Goal: Check status: Check status

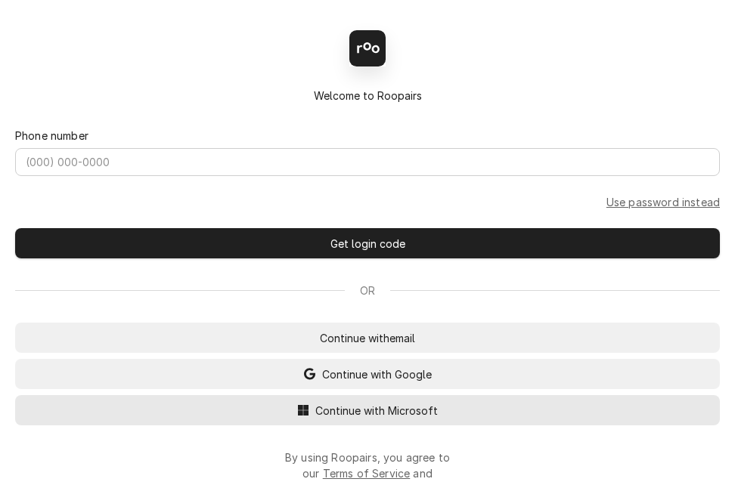
click at [354, 419] on span "Continue with Microsoft" at bounding box center [376, 411] width 129 height 16
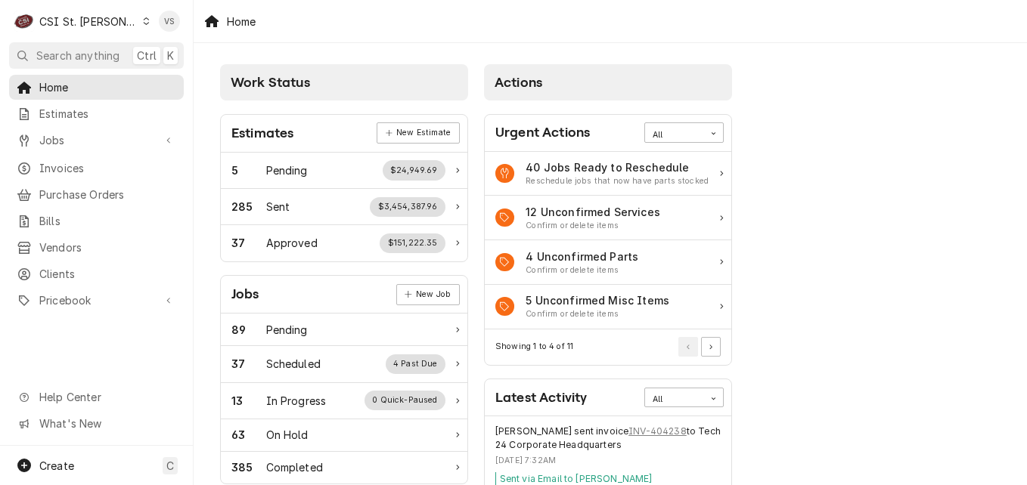
click at [143, 22] on icon "Dynamic Content Wrapper" at bounding box center [146, 21] width 7 height 8
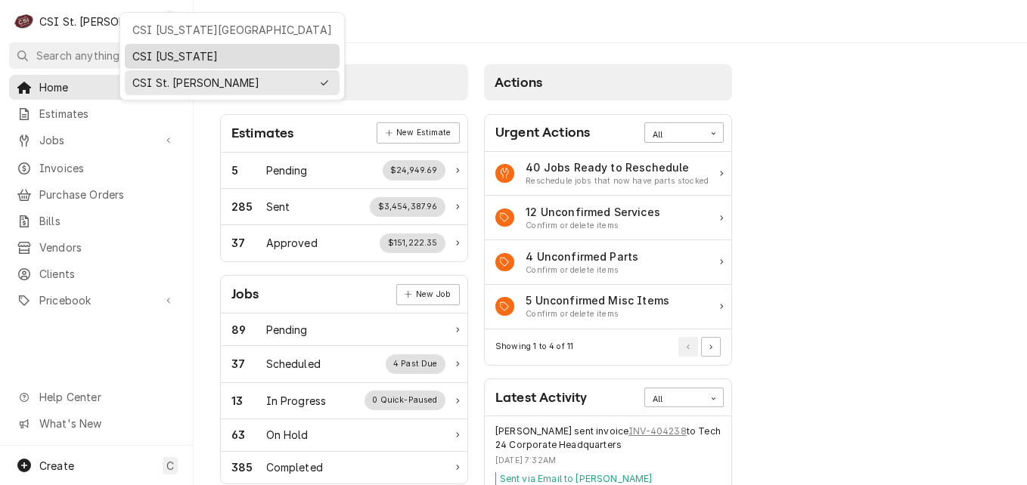
click at [156, 59] on div "CSI [US_STATE]" at bounding box center [232, 56] width 200 height 16
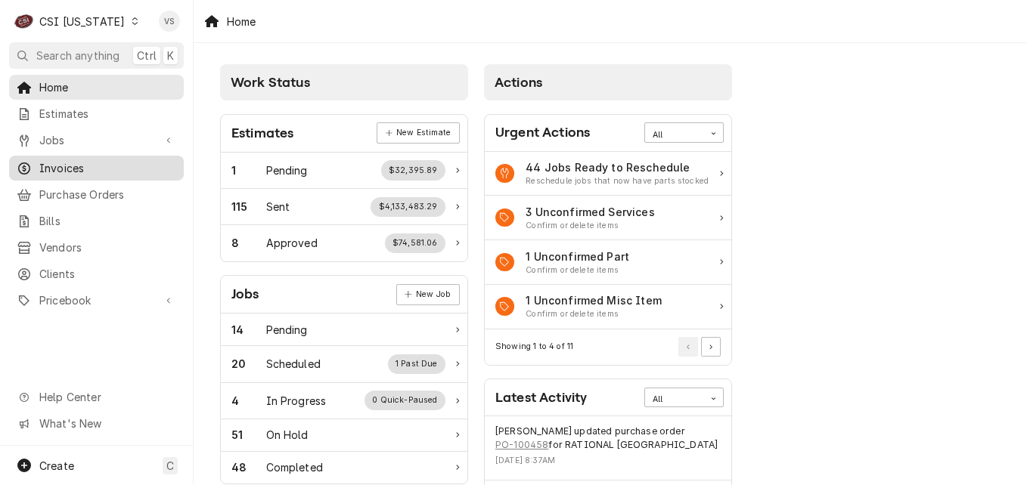
click at [54, 162] on span "Invoices" at bounding box center [107, 168] width 137 height 16
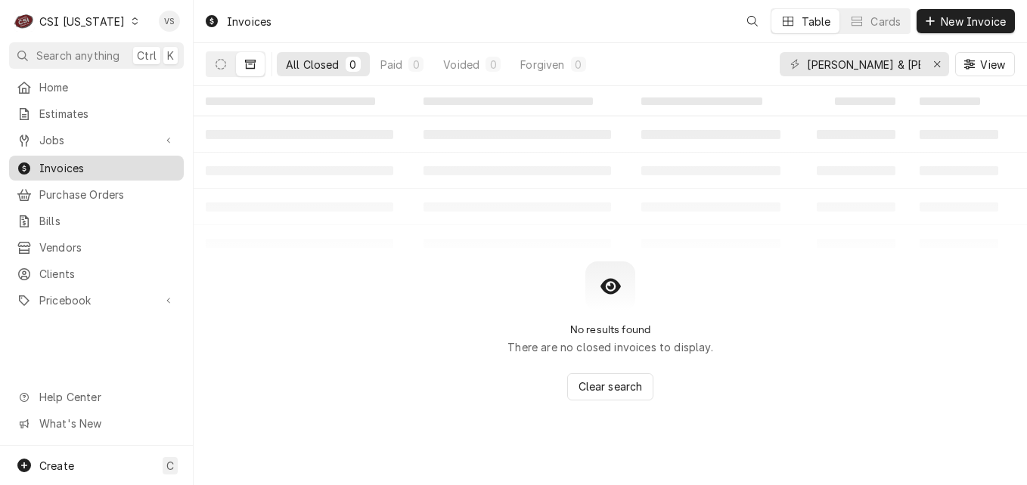
click at [55, 165] on span "Invoices" at bounding box center [107, 168] width 137 height 16
drag, startPoint x: 805, startPoint y: 64, endPoint x: 910, endPoint y: 67, distance: 104.4
click at [910, 67] on div "BARNES & NOBLE chesterfield" at bounding box center [864, 64] width 169 height 24
drag, startPoint x: 896, startPoint y: 64, endPoint x: 969, endPoint y: 63, distance: 73.4
click at [969, 63] on div "BARNES & NOBLE chesterfield View" at bounding box center [897, 64] width 235 height 42
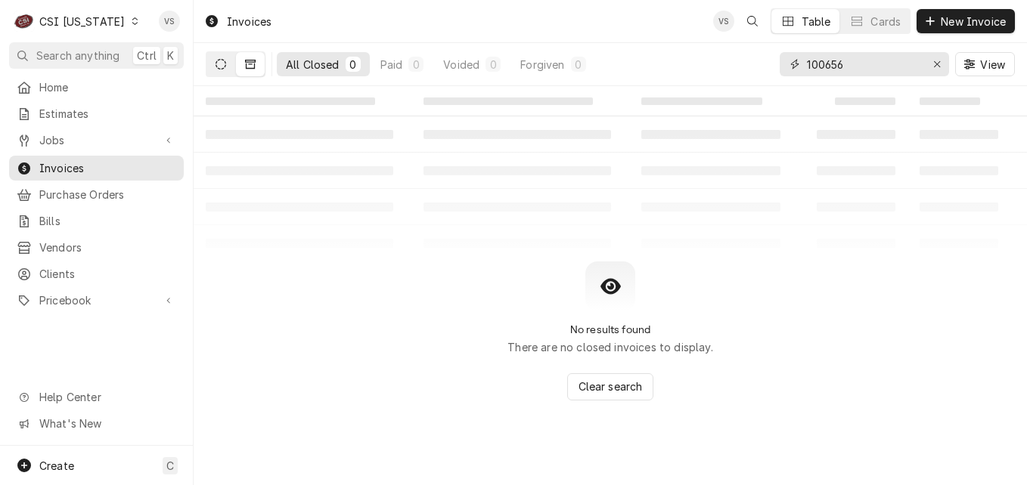
type input "100656"
click at [215, 70] on button "Dynamic Content Wrapper" at bounding box center [220, 64] width 29 height 24
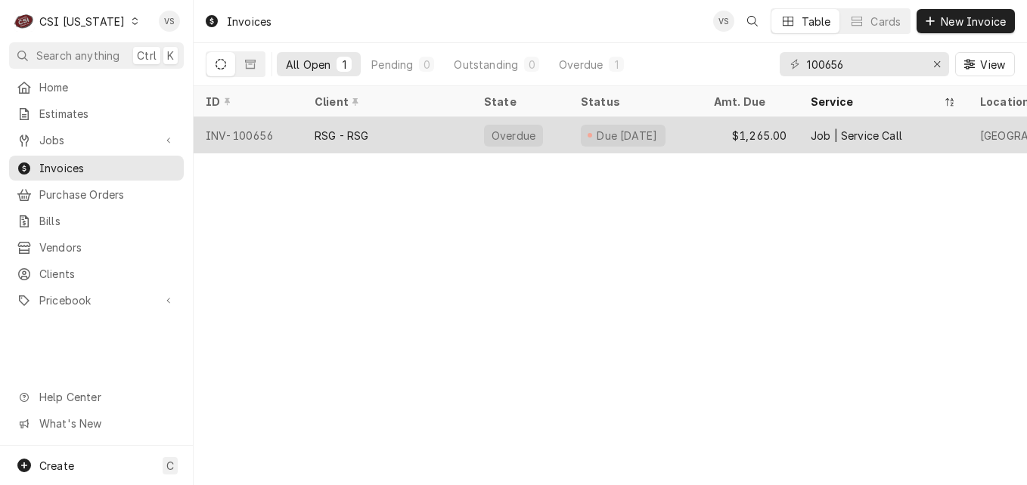
click at [321, 135] on div "RSG - RSG" at bounding box center [342, 136] width 54 height 16
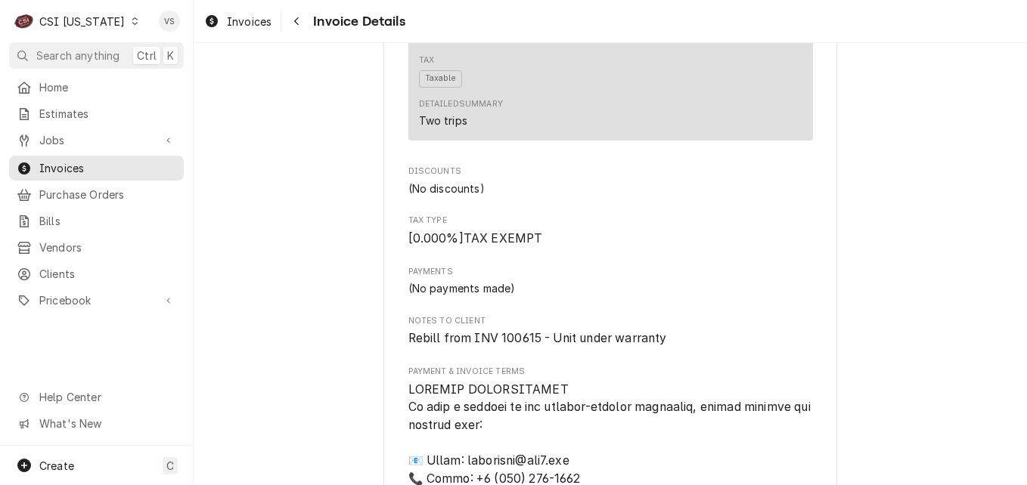
scroll to position [1512, 0]
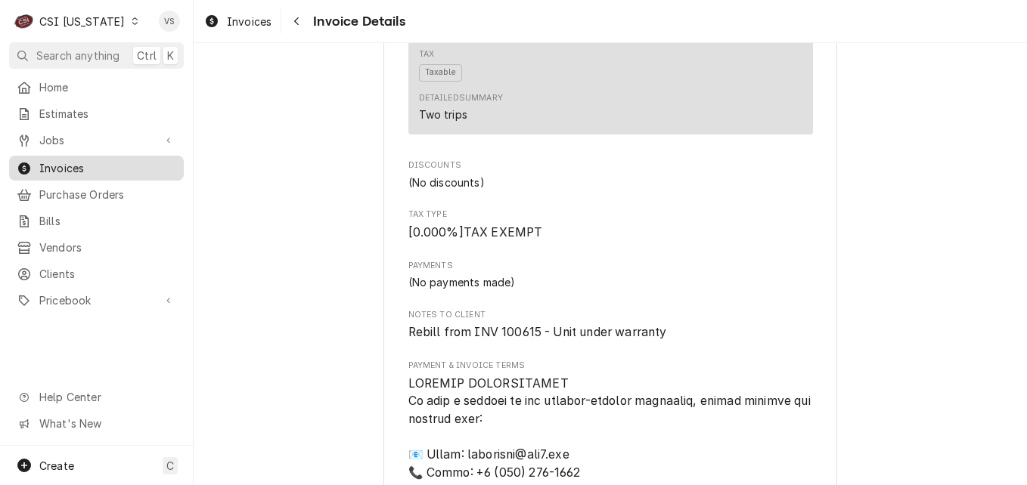
click at [136, 168] on span "Invoices" at bounding box center [107, 168] width 137 height 16
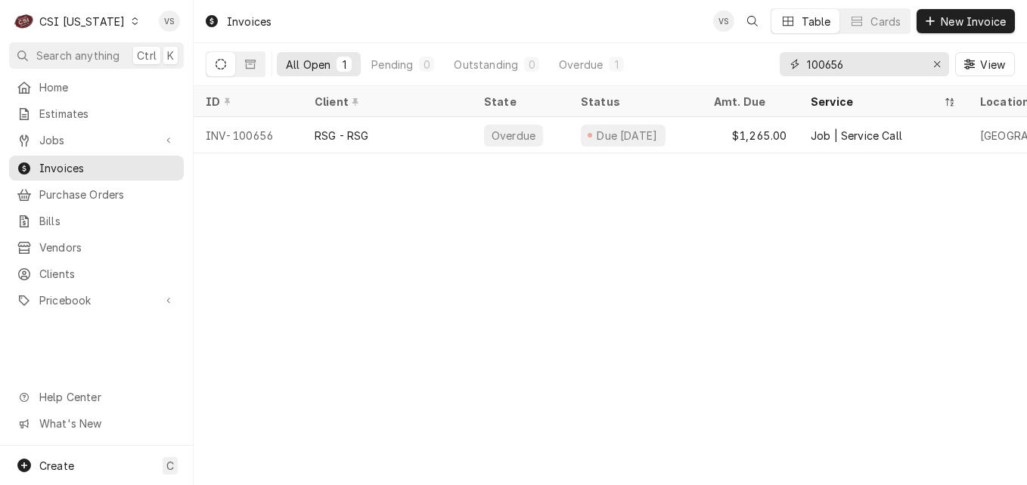
click at [827, 62] on input "100656" at bounding box center [863, 64] width 113 height 24
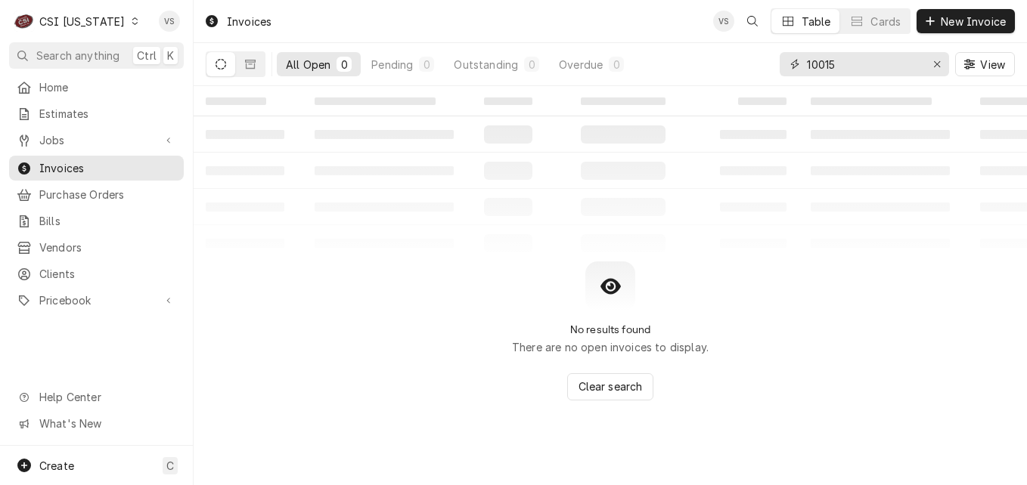
click at [823, 64] on input "10015" at bounding box center [863, 64] width 113 height 24
type input "100615"
click at [253, 66] on icon "Dynamic Content Wrapper" at bounding box center [250, 64] width 11 height 11
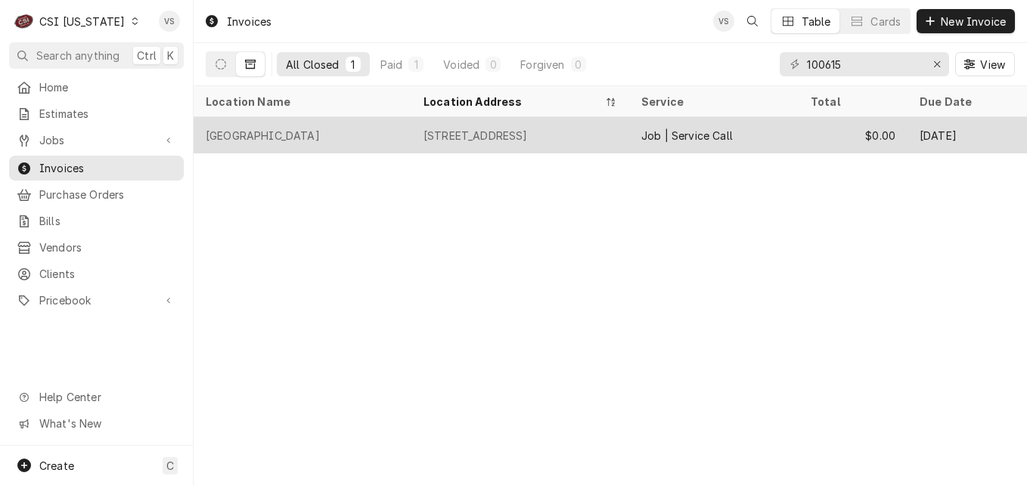
click at [370, 132] on div "Calvary Elementary School" at bounding box center [303, 135] width 218 height 36
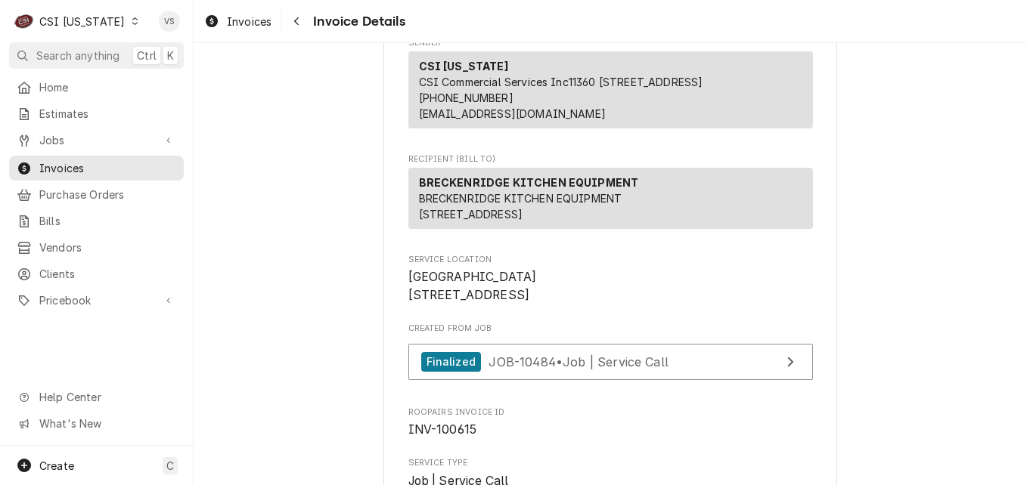
scroll to position [140, 0]
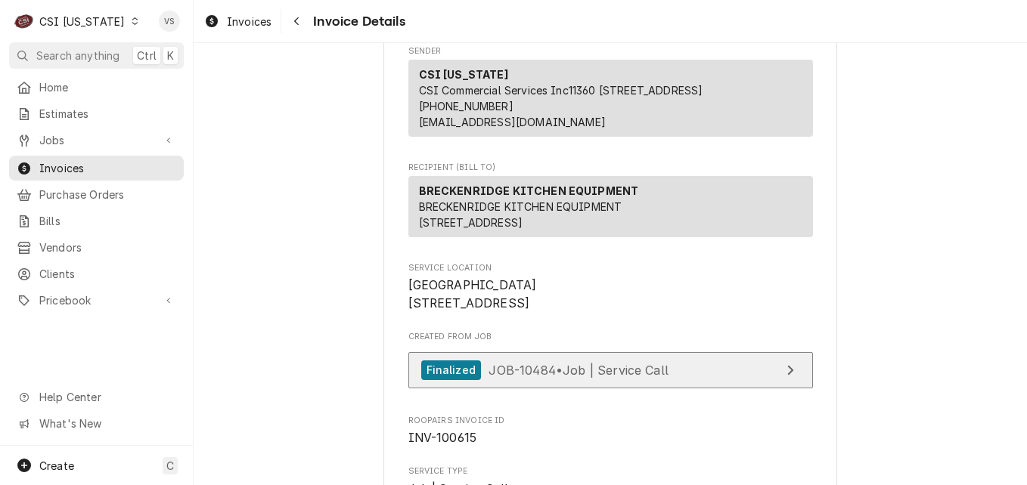
click at [626, 377] on span "JOB-10484 • Job | Service Call" at bounding box center [578, 369] width 180 height 15
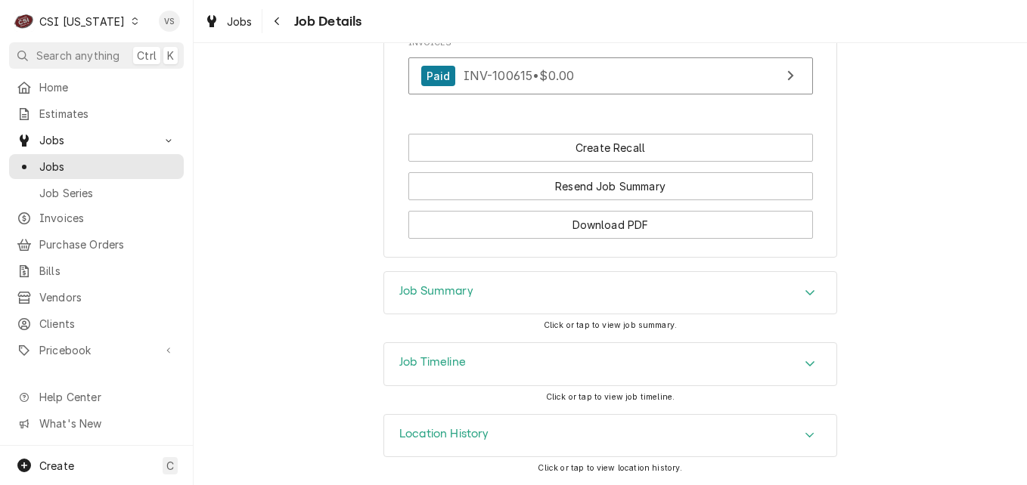
scroll to position [1588, 0]
click at [522, 294] on div "Job Summary" at bounding box center [610, 293] width 452 height 42
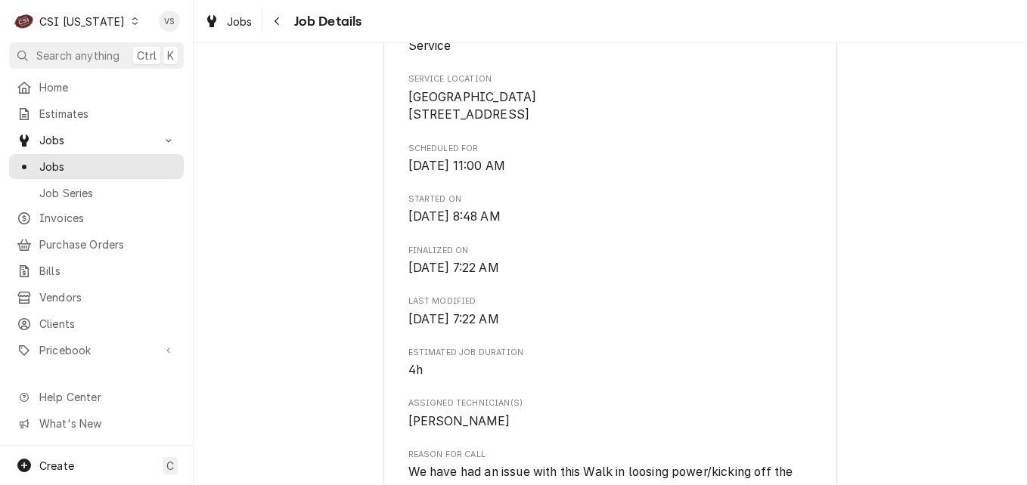
scroll to position [227, 0]
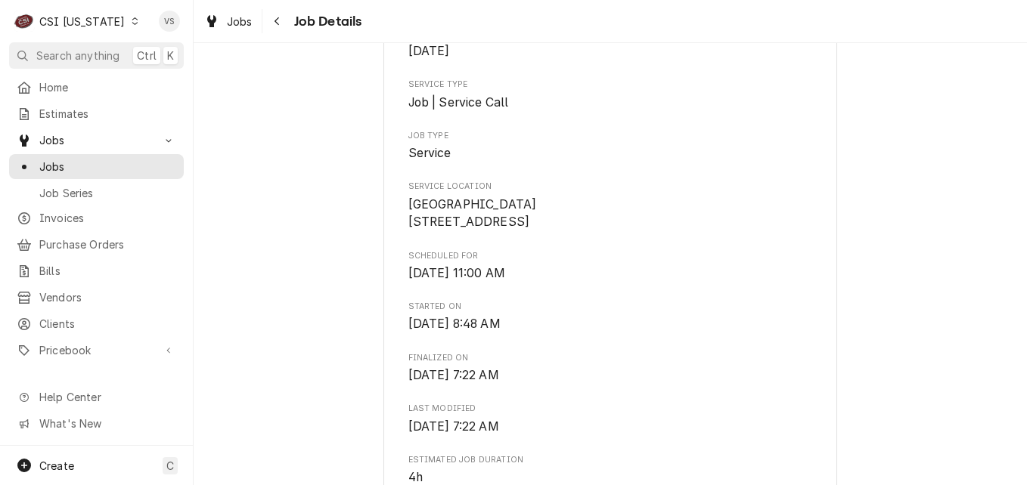
drag, startPoint x: 532, startPoint y: 225, endPoint x: 398, endPoint y: 225, distance: 133.1
drag, startPoint x: 398, startPoint y: 225, endPoint x: 437, endPoint y: 225, distance: 38.6
copy span "3345 State Hwy 208"
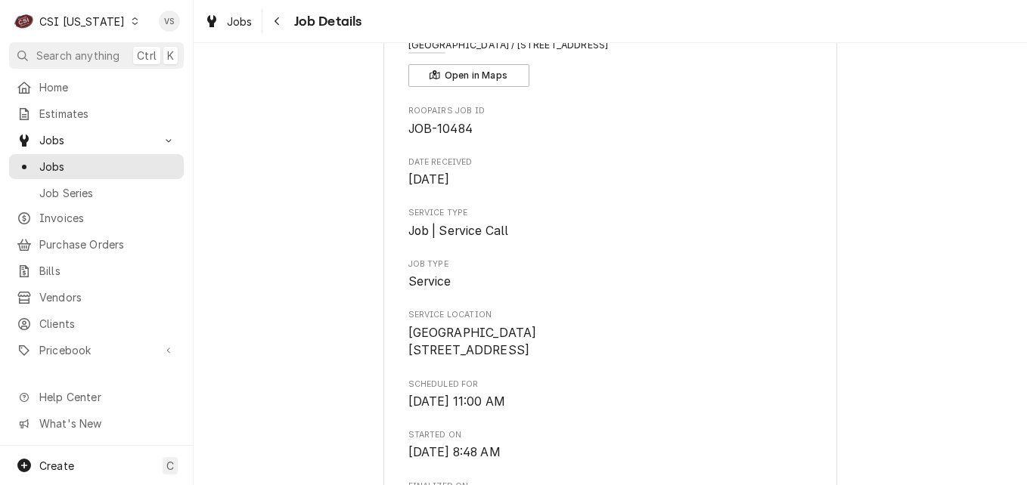
scroll to position [0, 0]
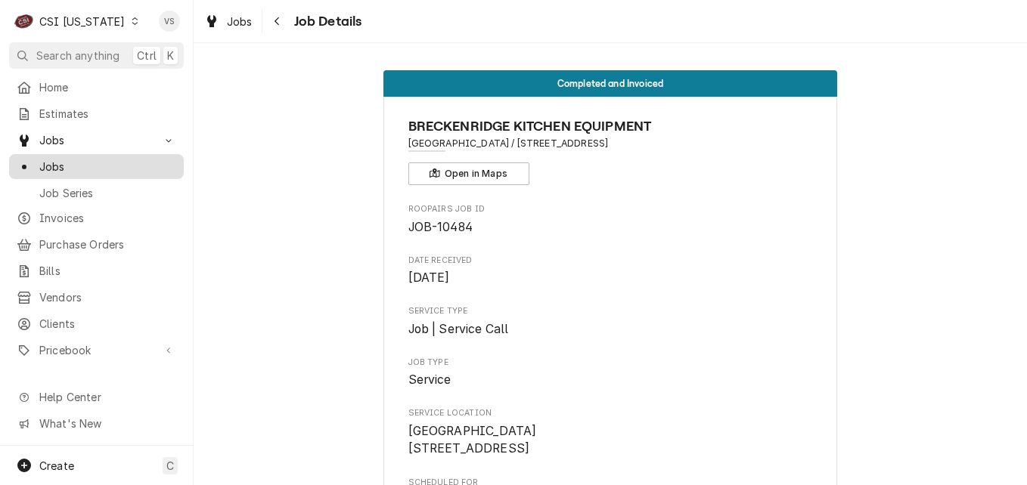
click at [88, 166] on span "Jobs" at bounding box center [107, 167] width 137 height 16
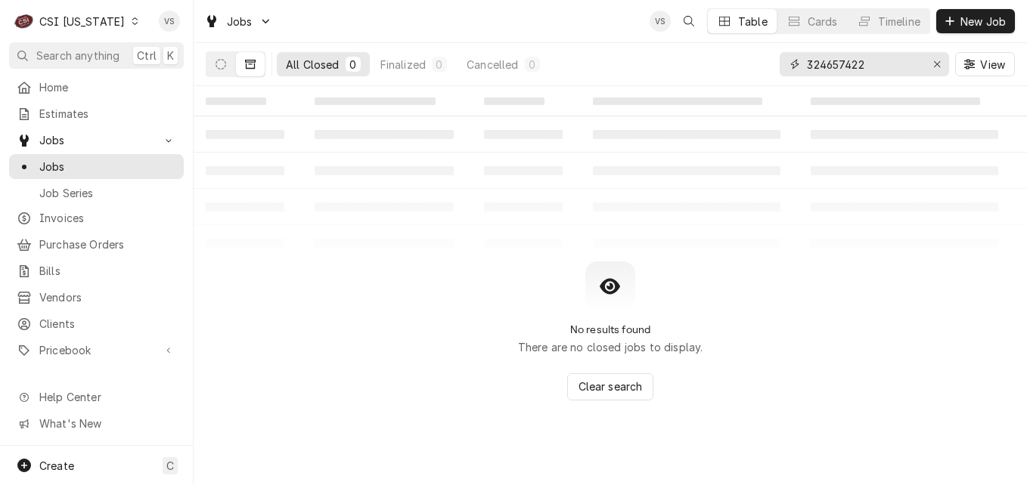
drag, startPoint x: 863, startPoint y: 64, endPoint x: 801, endPoint y: 66, distance: 62.0
click at [802, 64] on div "324657422" at bounding box center [864, 64] width 169 height 24
click at [801, 66] on div "Dynamic Content Wrapper" at bounding box center [794, 64] width 15 height 15
click at [805, 61] on div "324657422" at bounding box center [864, 64] width 169 height 24
drag, startPoint x: 885, startPoint y: 64, endPoint x: 805, endPoint y: 64, distance: 80.9
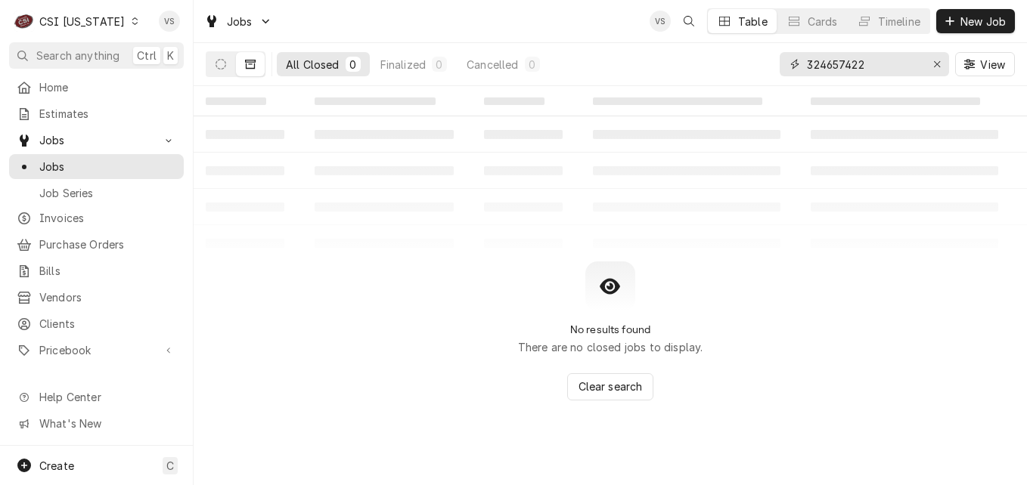
click at [805, 64] on div "324657422" at bounding box center [864, 64] width 169 height 24
paste input "345 State Hwy 208"
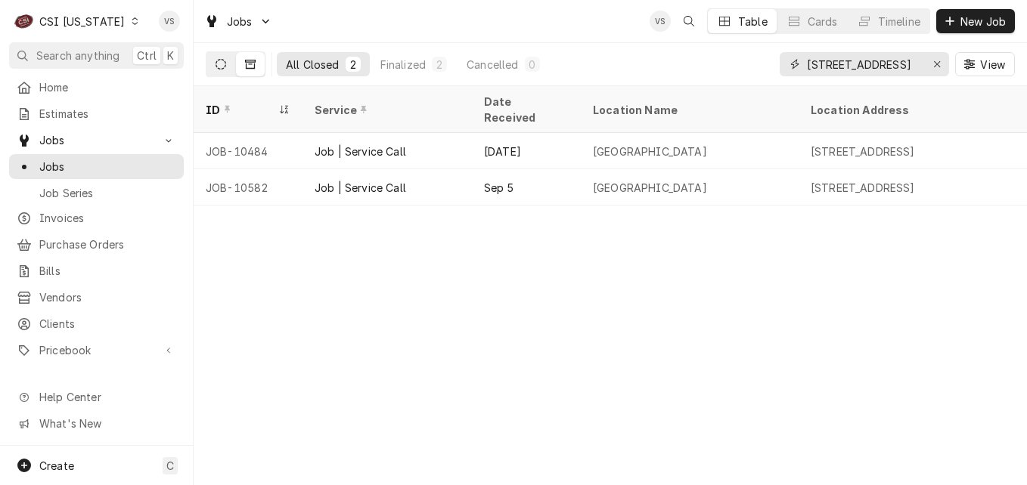
type input "3345 State Hwy 208"
click at [224, 70] on button "Dynamic Content Wrapper" at bounding box center [220, 64] width 29 height 24
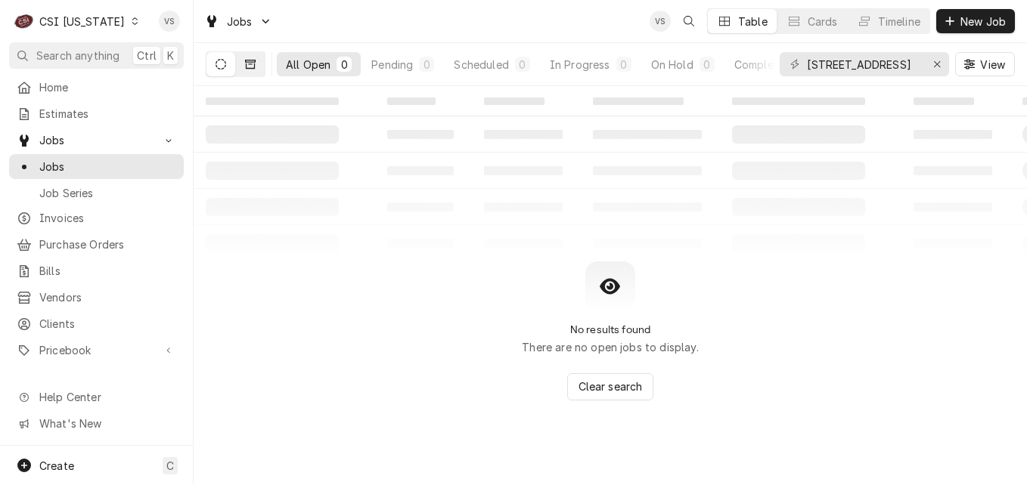
click at [253, 70] on button "Dynamic Content Wrapper" at bounding box center [250, 64] width 29 height 24
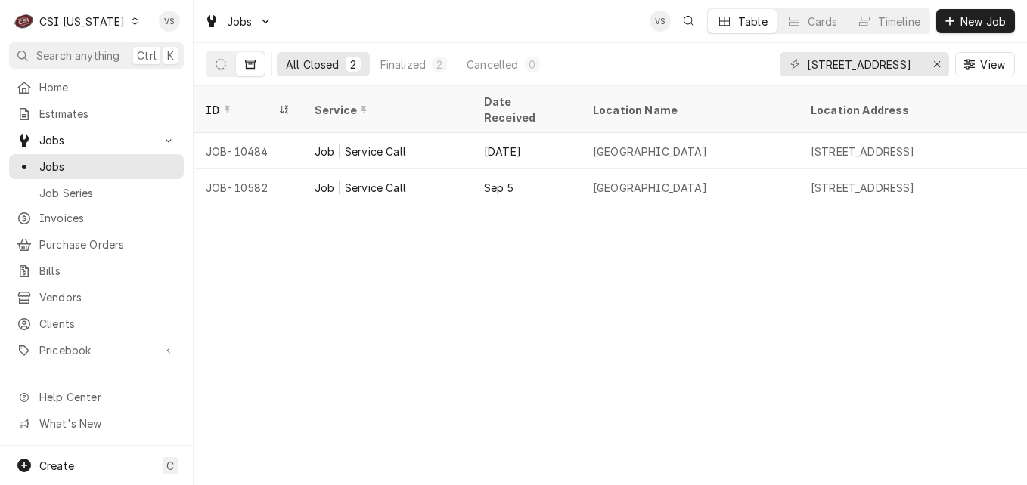
scroll to position [0, 729]
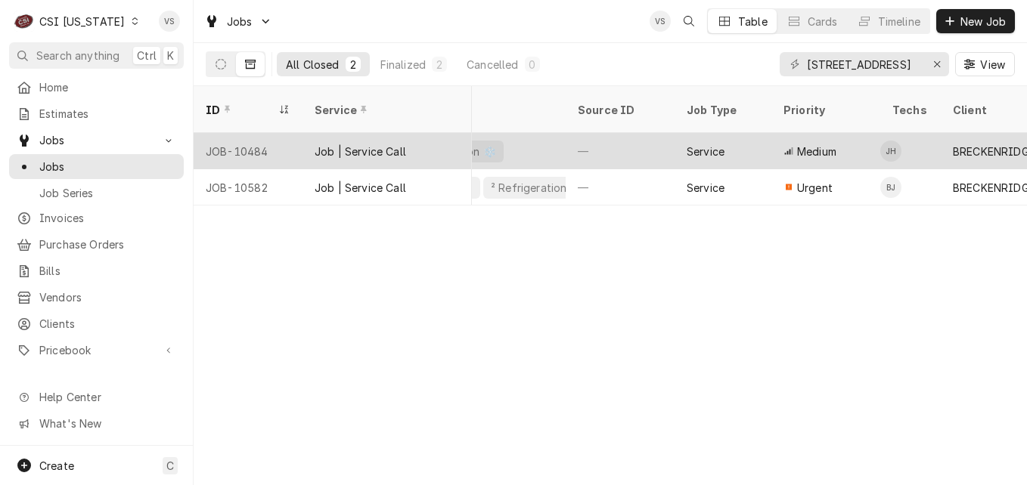
click at [521, 135] on div "² Refrigeration ❄️" at bounding box center [474, 151] width 181 height 36
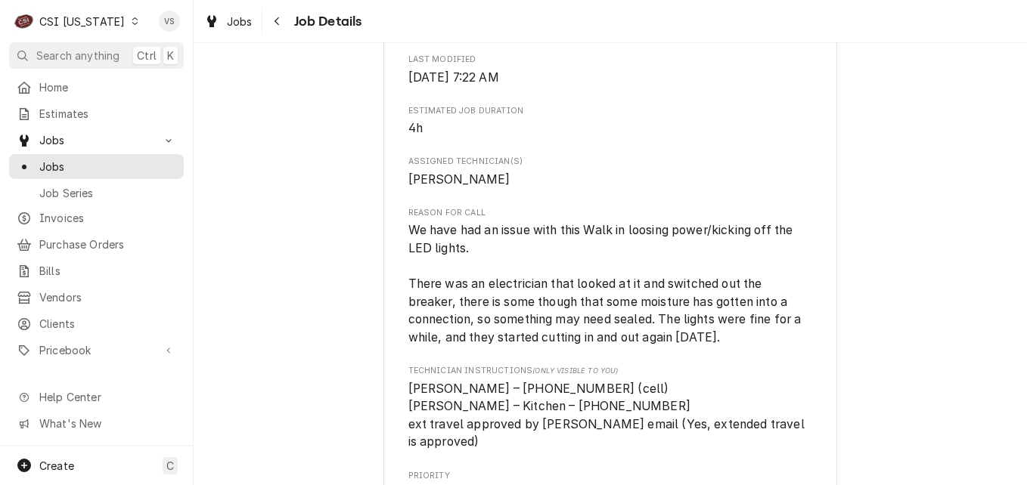
scroll to position [594, 0]
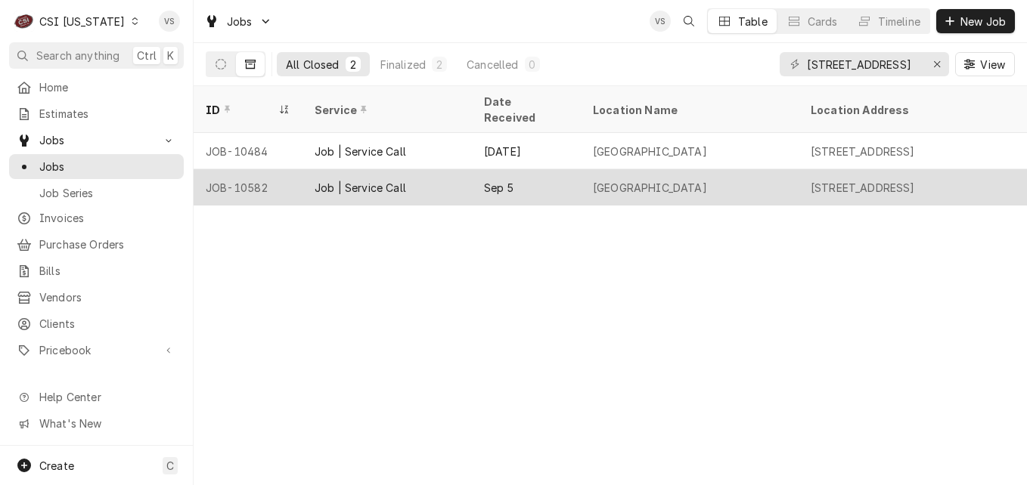
drag, startPoint x: 457, startPoint y: 166, endPoint x: 483, endPoint y: 177, distance: 28.8
click at [456, 169] on div "Job | Service Call" at bounding box center [386, 187] width 169 height 36
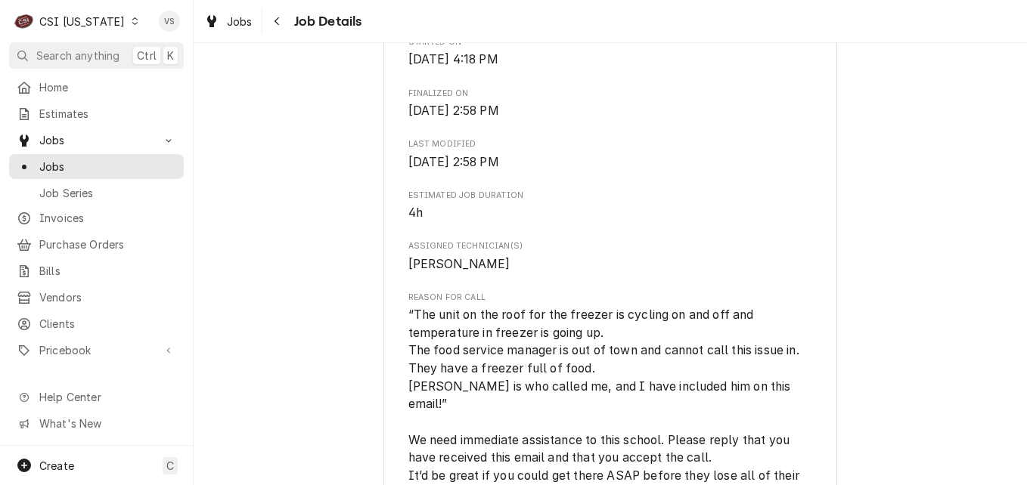
scroll to position [518, 0]
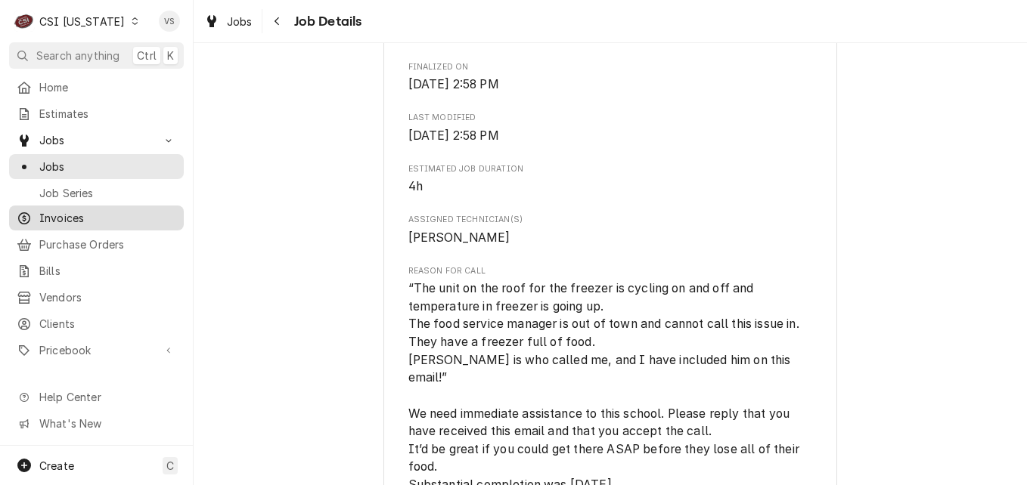
click at [79, 210] on span "Invoices" at bounding box center [107, 218] width 137 height 16
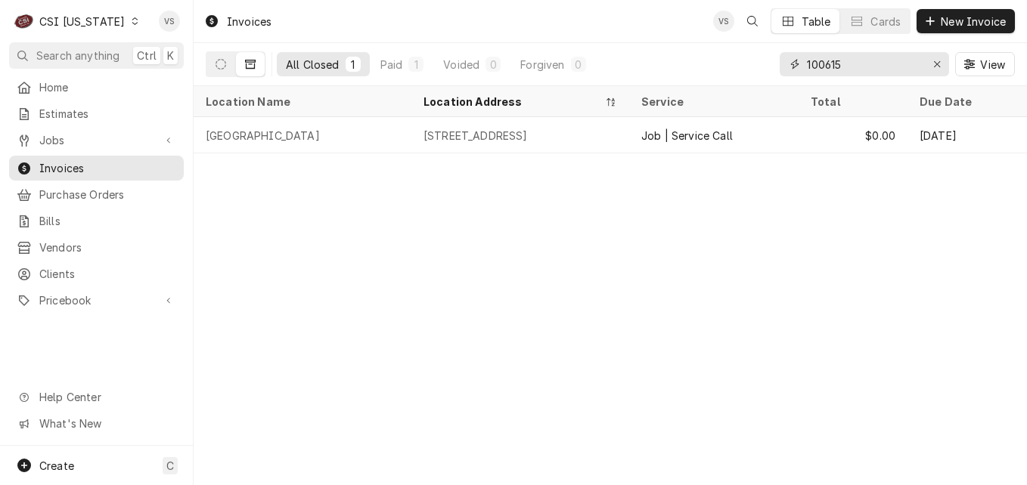
drag, startPoint x: 871, startPoint y: 64, endPoint x: 782, endPoint y: 64, distance: 89.2
click at [782, 64] on div "100615" at bounding box center [864, 64] width 169 height 24
paste input "3345 State Hwy 208"
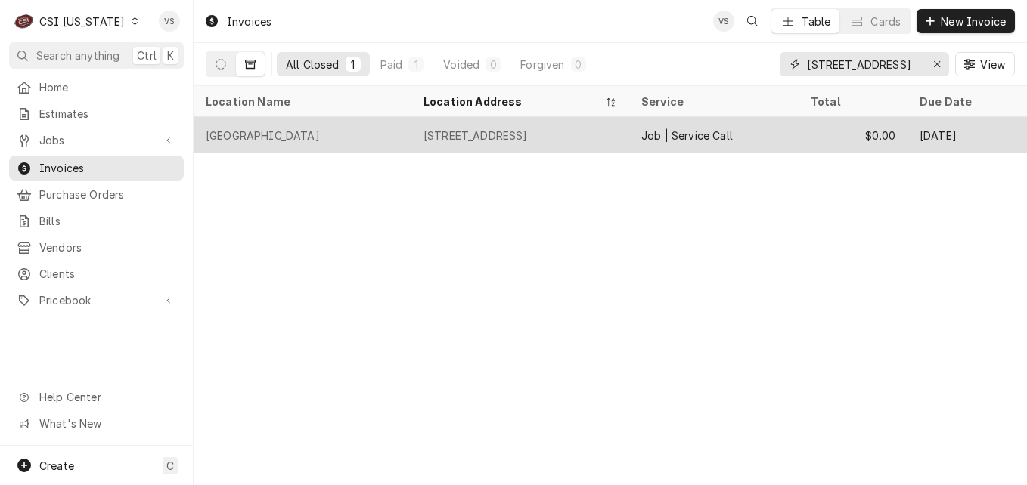
type input "3345 State Hwy 208"
click at [386, 131] on div "Calvary Elementary School" at bounding box center [303, 135] width 218 height 36
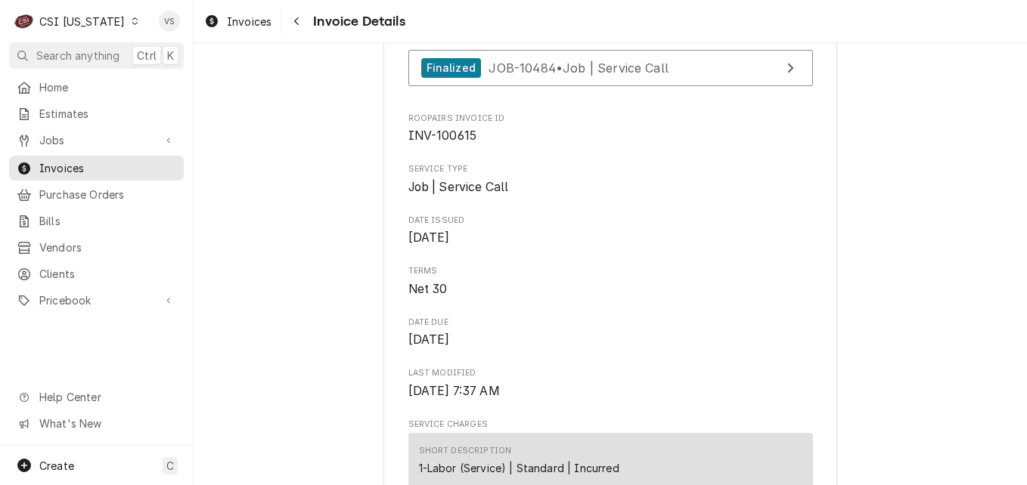
scroll to position [885, 0]
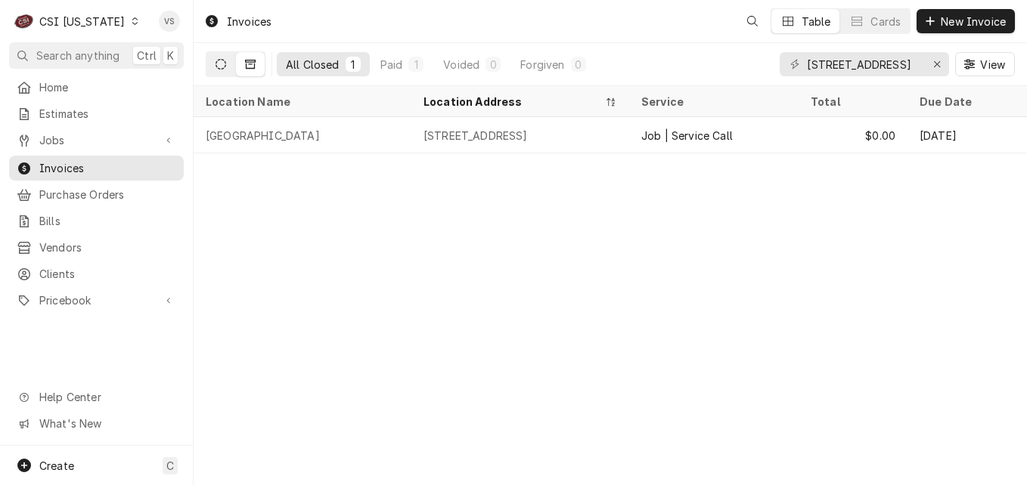
click at [220, 67] on icon "Dynamic Content Wrapper" at bounding box center [220, 64] width 11 height 11
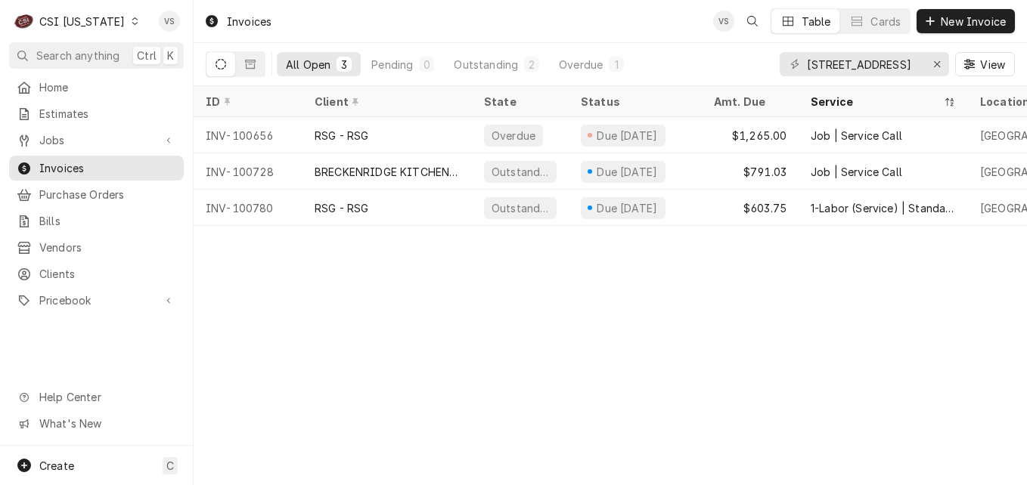
click at [132, 21] on icon "Dynamic Content Wrapper" at bounding box center [135, 21] width 7 height 8
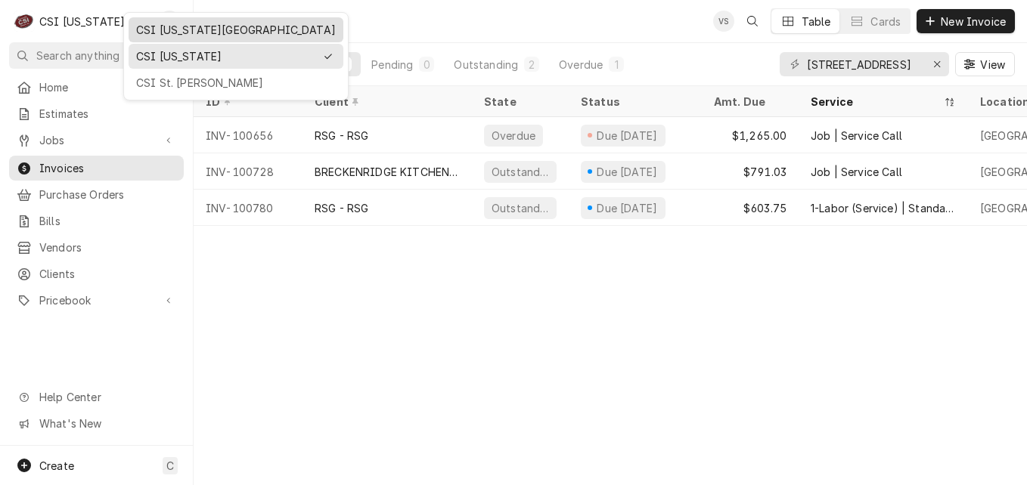
click at [169, 33] on div "CSI [US_STATE][GEOGRAPHIC_DATA]" at bounding box center [236, 30] width 200 height 16
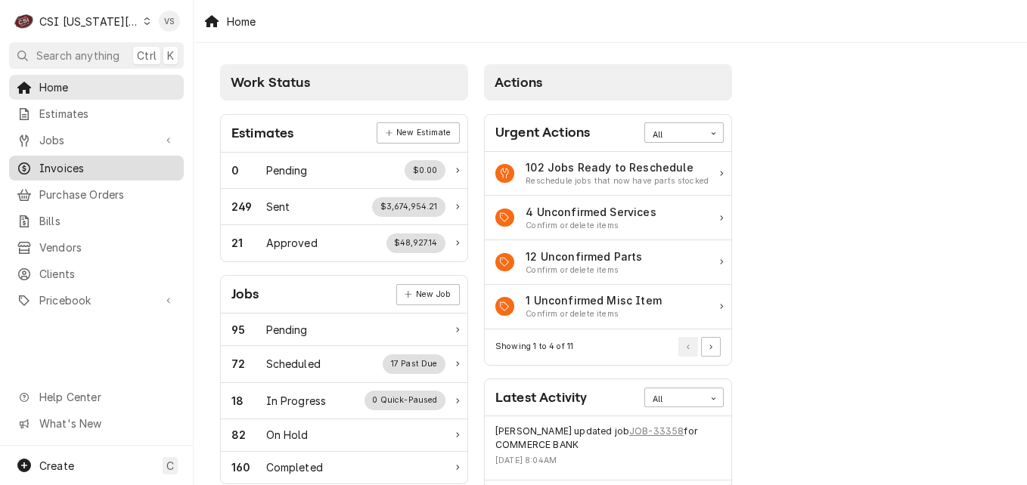
click at [58, 160] on span "Invoices" at bounding box center [107, 168] width 137 height 16
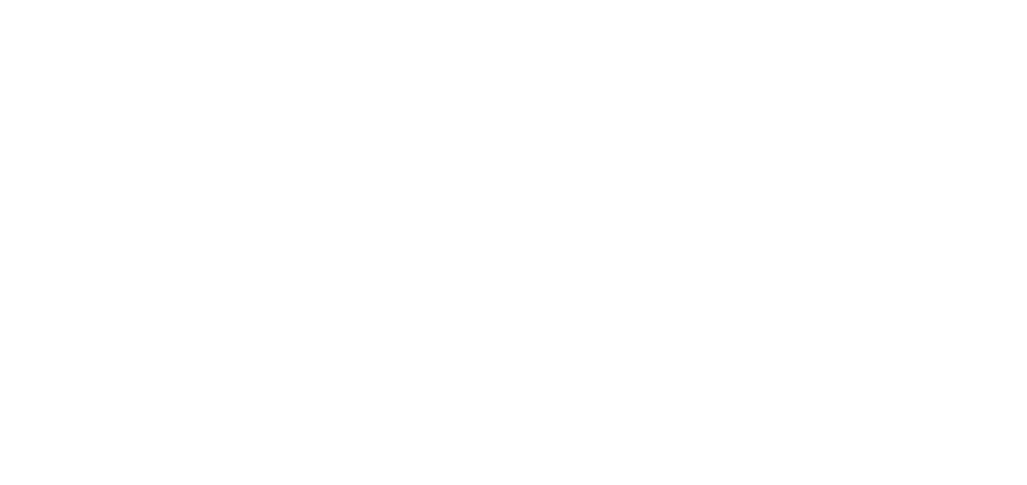
click at [70, 162] on div "Dynamic Content Wrapper" at bounding box center [513, 242] width 1027 height 485
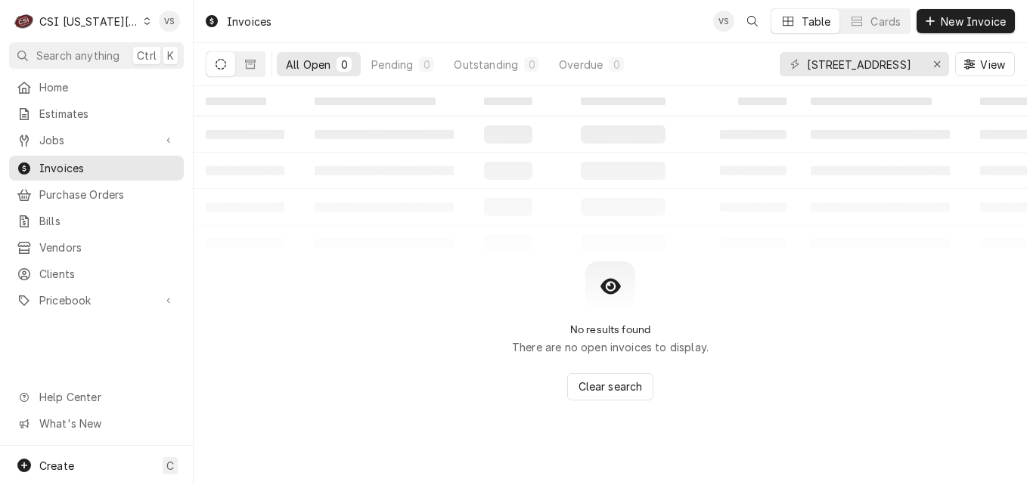
drag, startPoint x: 922, startPoint y: 61, endPoint x: 807, endPoint y: 64, distance: 115.0
click at [784, 63] on div "3345 State Hwy 208" at bounding box center [864, 64] width 169 height 24
click at [807, 64] on input "3345 State Hwy 208" at bounding box center [863, 64] width 113 height 24
click at [807, 63] on input "3345 State Hwy 208" at bounding box center [863, 64] width 113 height 24
drag, startPoint x: 806, startPoint y: 63, endPoint x: 963, endPoint y: 70, distance: 157.4
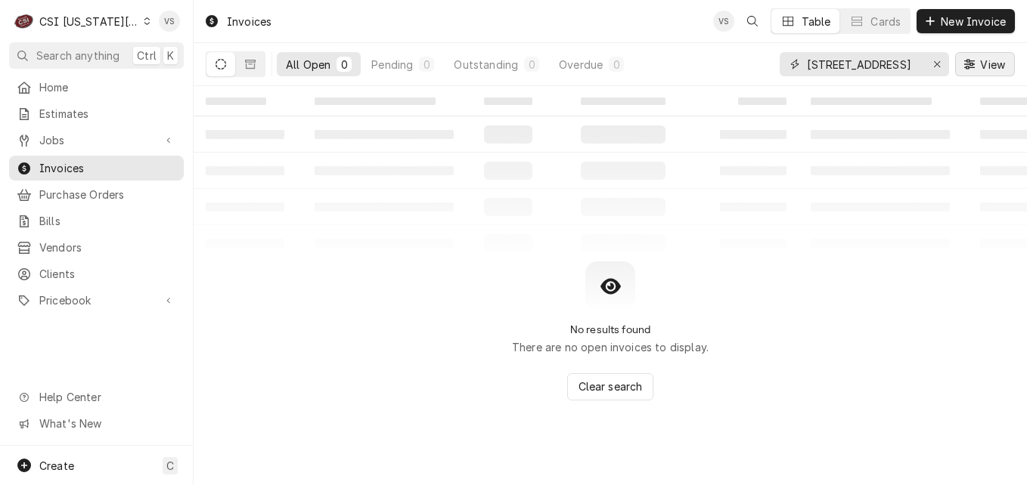
click at [963, 70] on div "33345 State Hwy 208 View" at bounding box center [897, 64] width 235 height 42
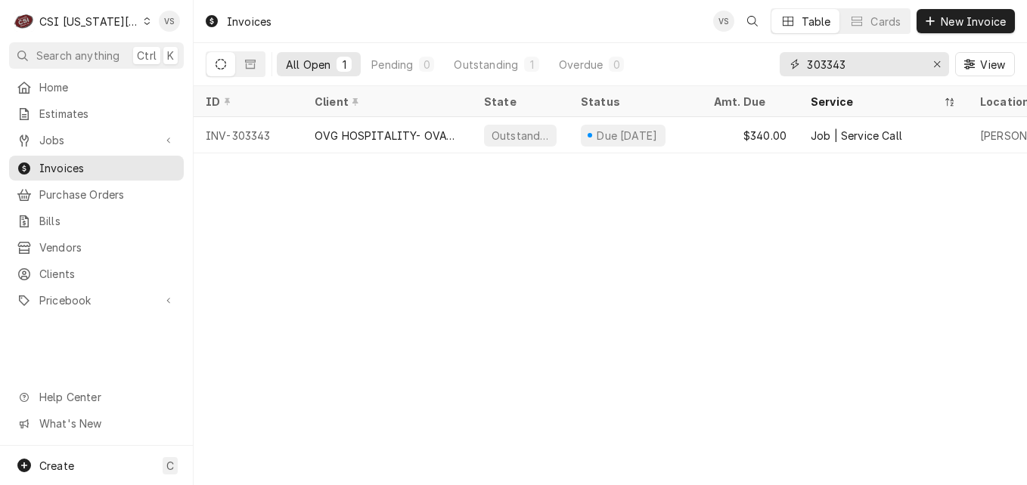
type input "303343"
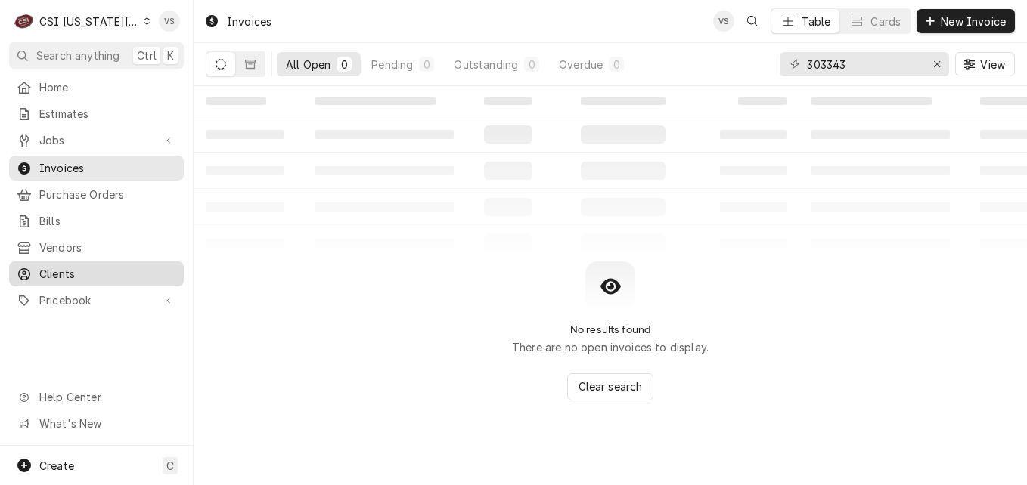
click at [57, 271] on span "Clients" at bounding box center [107, 274] width 137 height 16
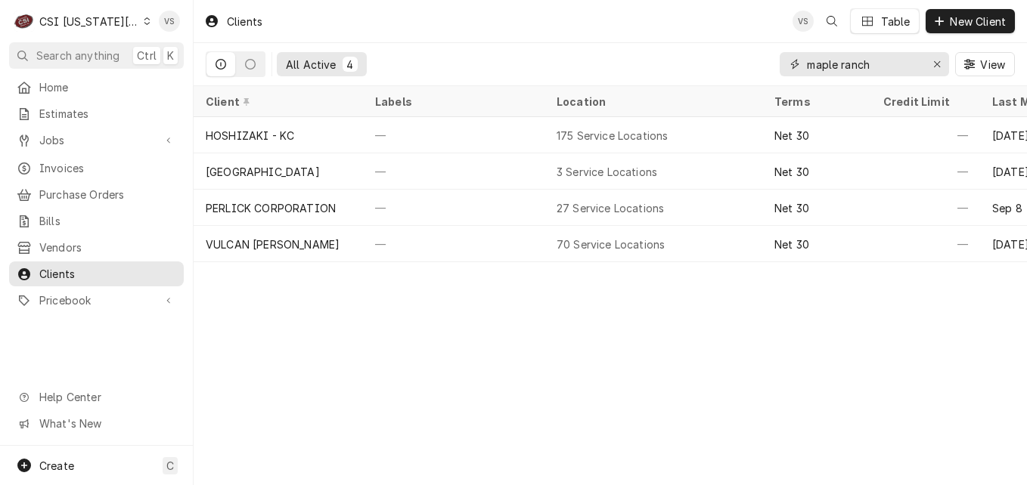
drag, startPoint x: 851, startPoint y: 67, endPoint x: 799, endPoint y: 67, distance: 52.2
click at [799, 67] on div "maple ranch" at bounding box center [864, 64] width 169 height 24
drag, startPoint x: 846, startPoint y: 65, endPoint x: 969, endPoint y: 68, distance: 123.3
click at [969, 68] on div "maple ranch View" at bounding box center [897, 64] width 235 height 42
drag, startPoint x: 969, startPoint y: 68, endPoint x: 873, endPoint y: 64, distance: 96.9
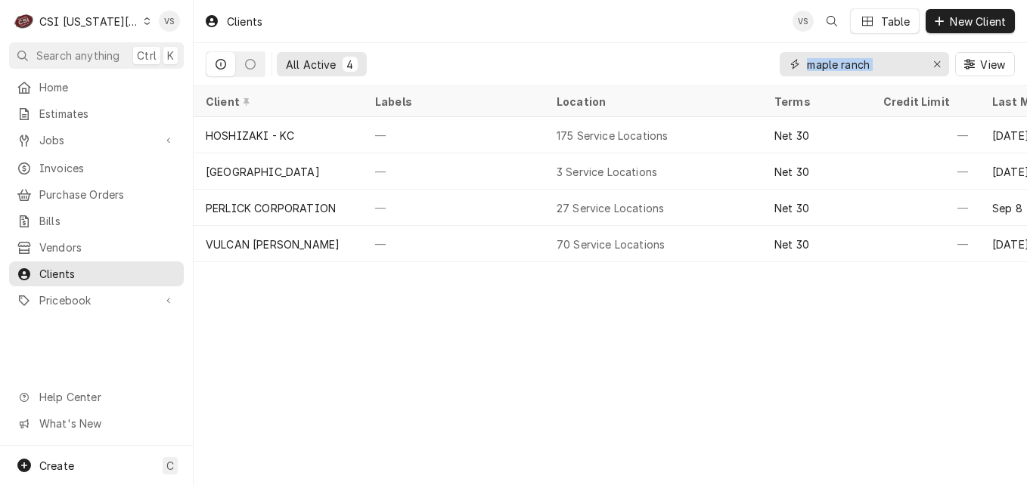
click at [873, 64] on input "maple ranch" at bounding box center [863, 64] width 113 height 24
click at [818, 70] on input "maple ranch" at bounding box center [863, 64] width 113 height 24
click at [882, 60] on input "maple ranch" at bounding box center [863, 64] width 113 height 24
drag, startPoint x: 882, startPoint y: 64, endPoint x: 786, endPoint y: 73, distance: 96.5
click at [786, 73] on div "maple ranch" at bounding box center [864, 64] width 169 height 24
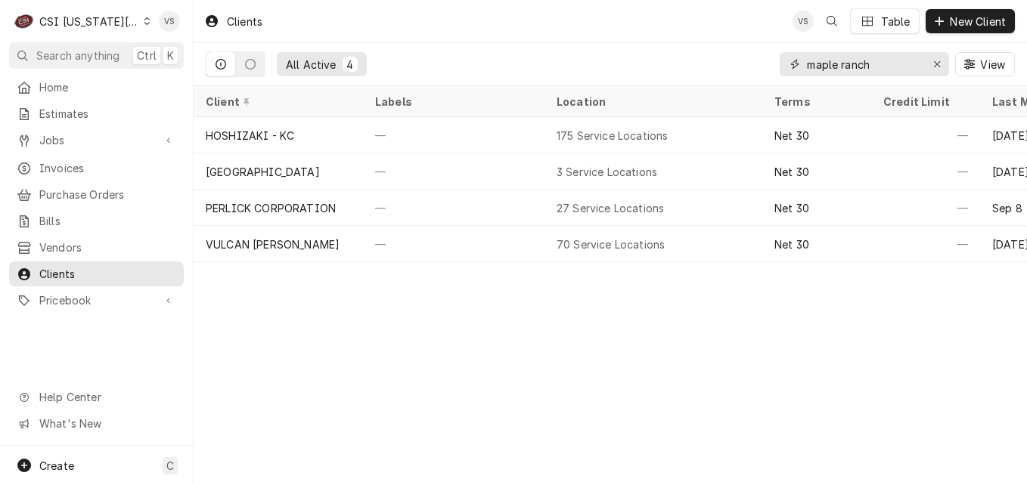
type input "a"
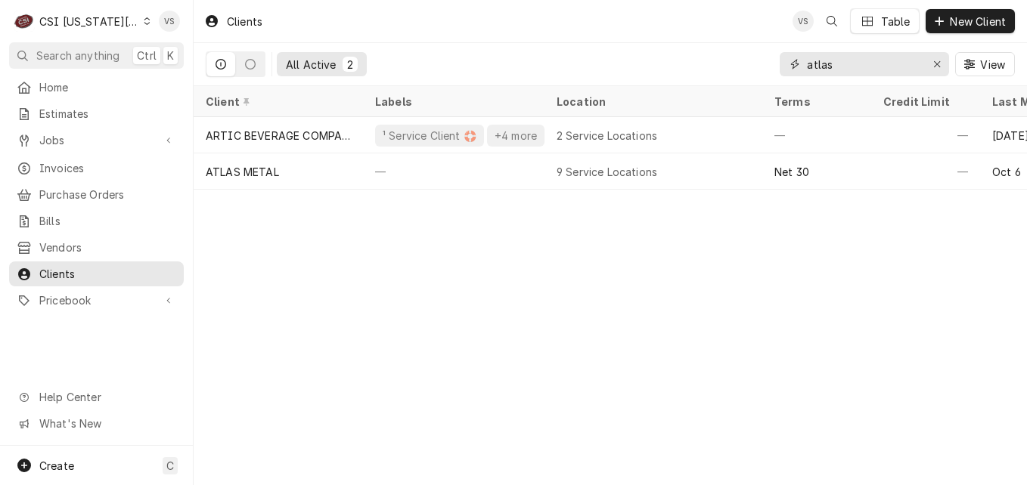
type input "atlas"
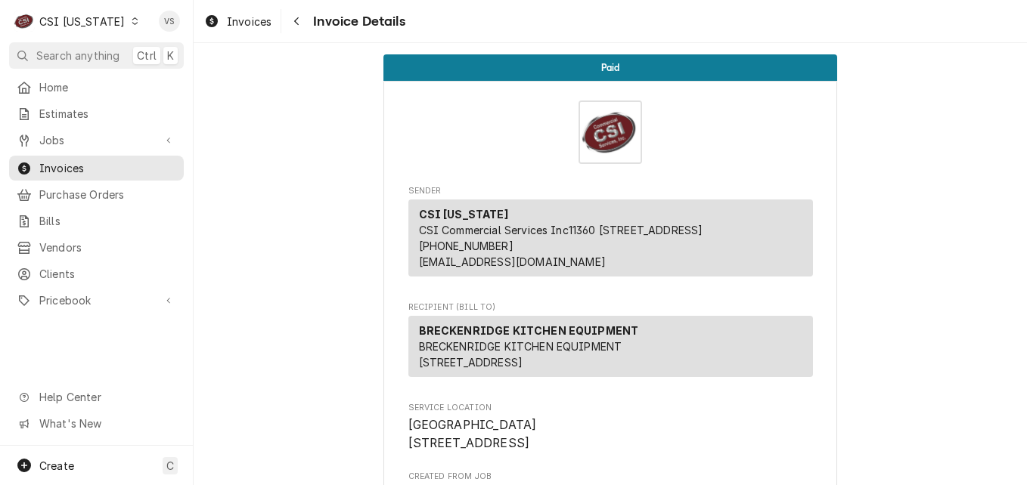
scroll to position [140, 0]
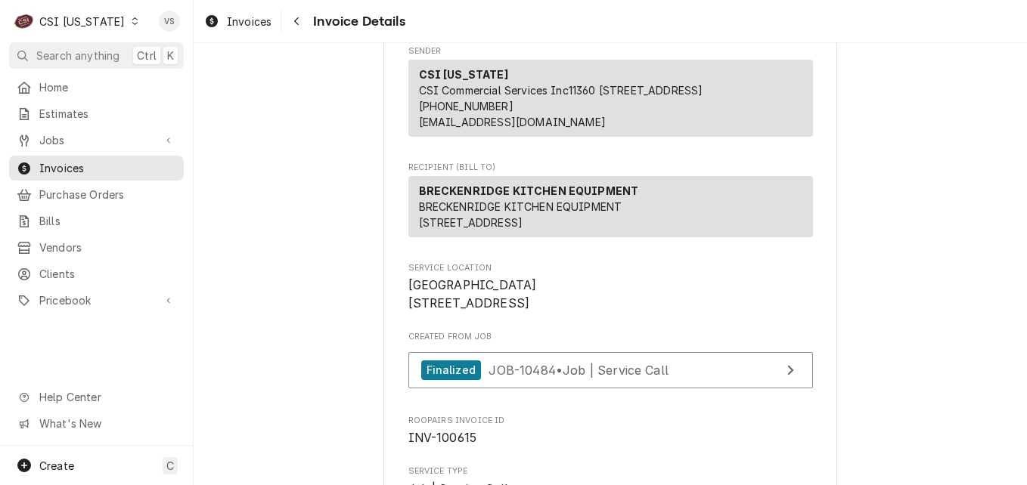
click at [129, 16] on div "Dynamic Content Wrapper" at bounding box center [134, 21] width 11 height 11
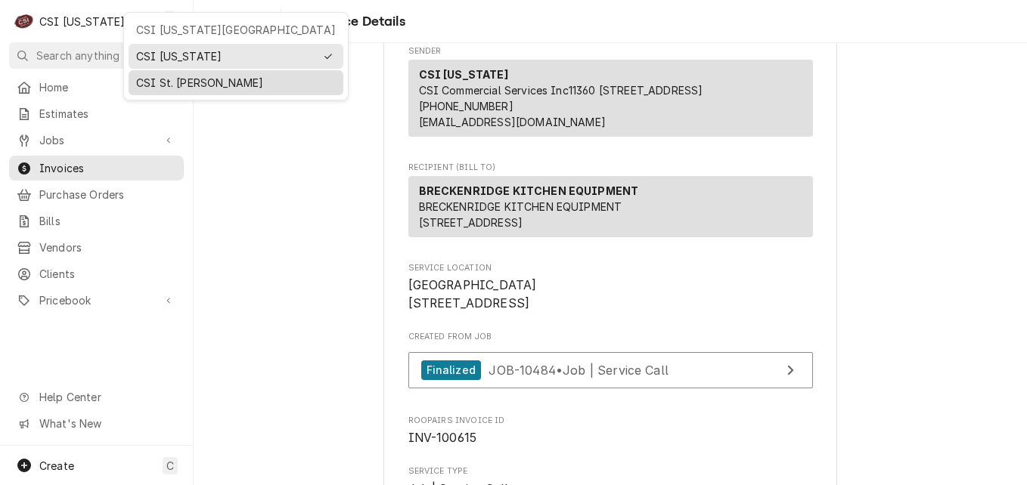
click at [160, 78] on div "CSI St. Louis" at bounding box center [236, 83] width 200 height 16
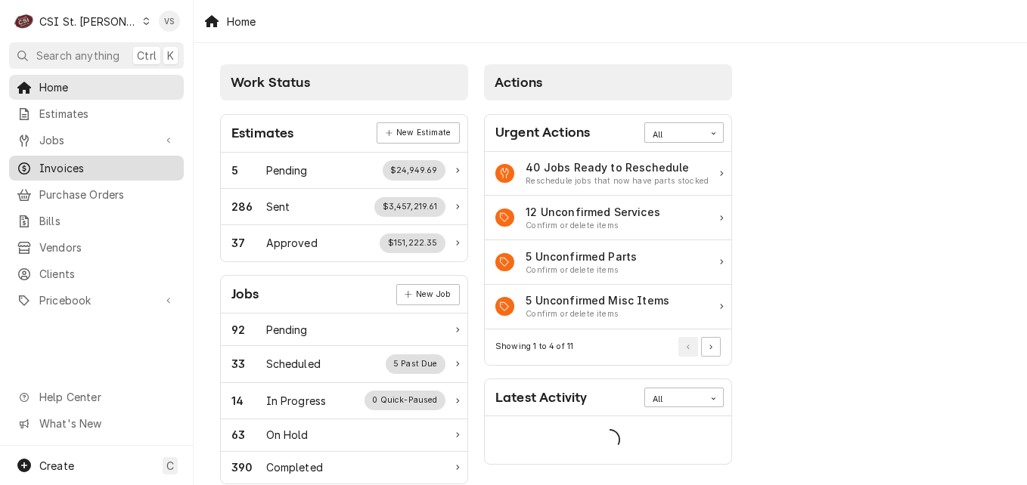
click at [73, 166] on span "Invoices" at bounding box center [107, 168] width 137 height 16
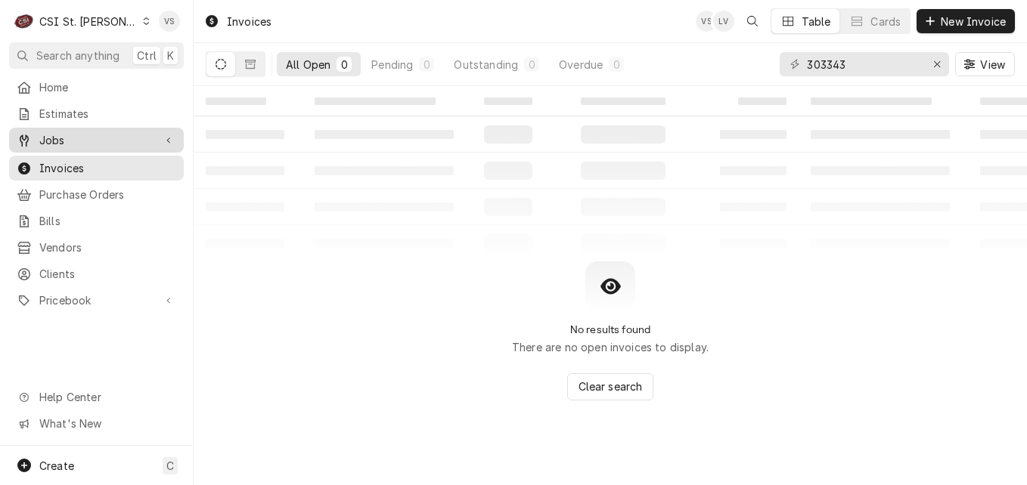
click at [71, 134] on span "Jobs" at bounding box center [96, 140] width 114 height 16
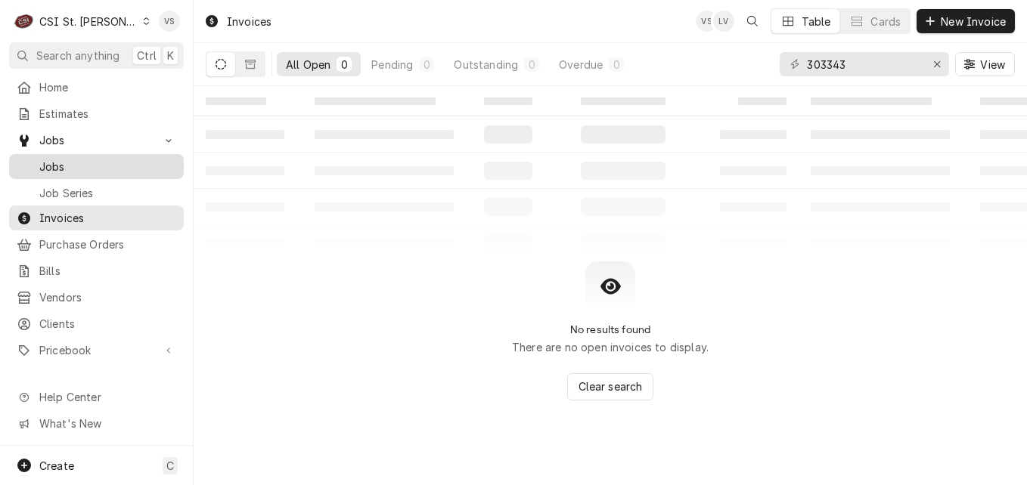
click at [61, 163] on span "Jobs" at bounding box center [107, 167] width 137 height 16
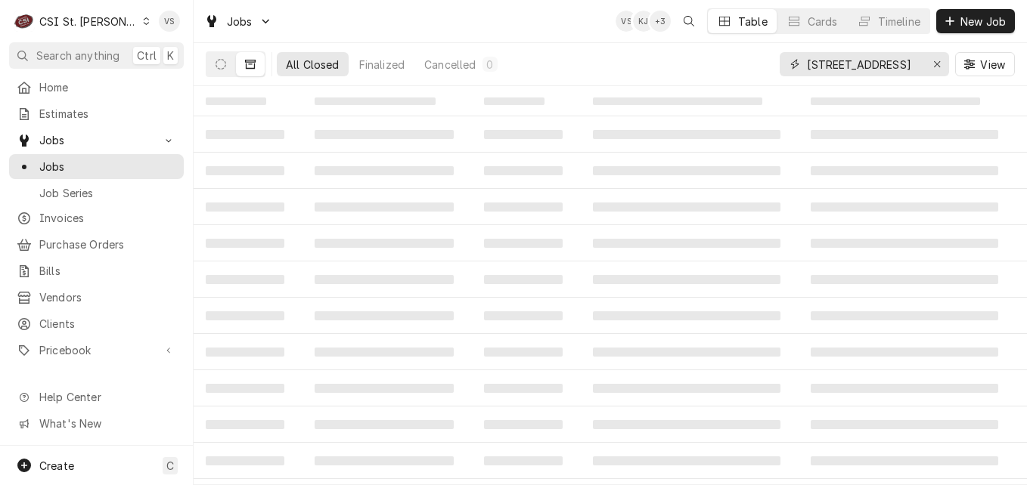
click at [807, 63] on input "3345 State Hwy 208" at bounding box center [863, 64] width 113 height 24
click at [807, 67] on input "3345 State Hwy 208" at bounding box center [863, 64] width 113 height 24
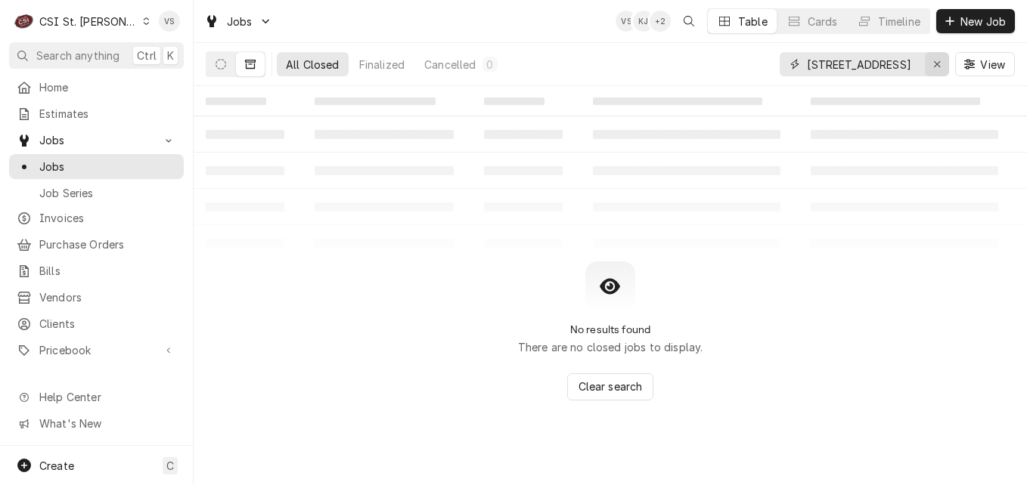
drag, startPoint x: 809, startPoint y: 64, endPoint x: 927, endPoint y: 65, distance: 118.0
click at [927, 65] on div "3345 State Hwy 208" at bounding box center [864, 64] width 169 height 24
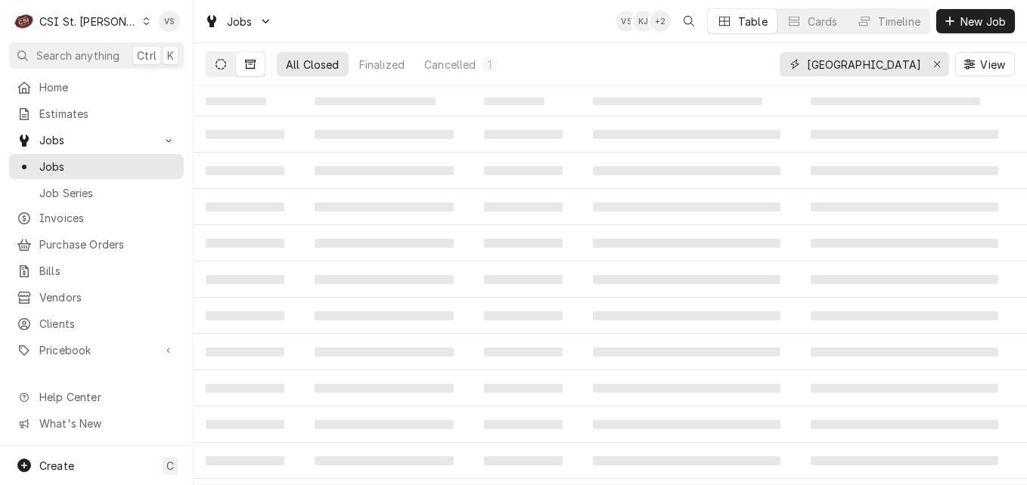
type input "River city"
click at [223, 70] on button "Dynamic Content Wrapper" at bounding box center [220, 64] width 29 height 24
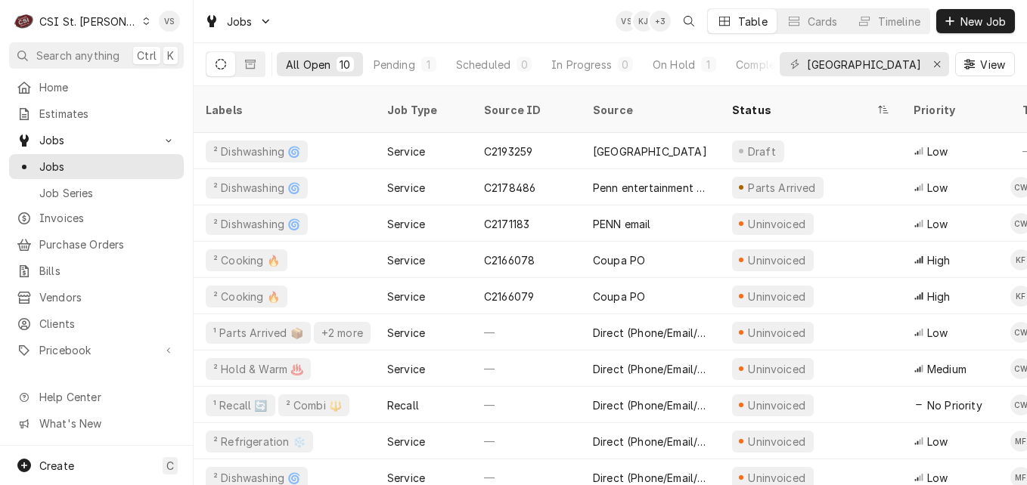
click at [143, 19] on icon "Dynamic Content Wrapper" at bounding box center [146, 21] width 7 height 8
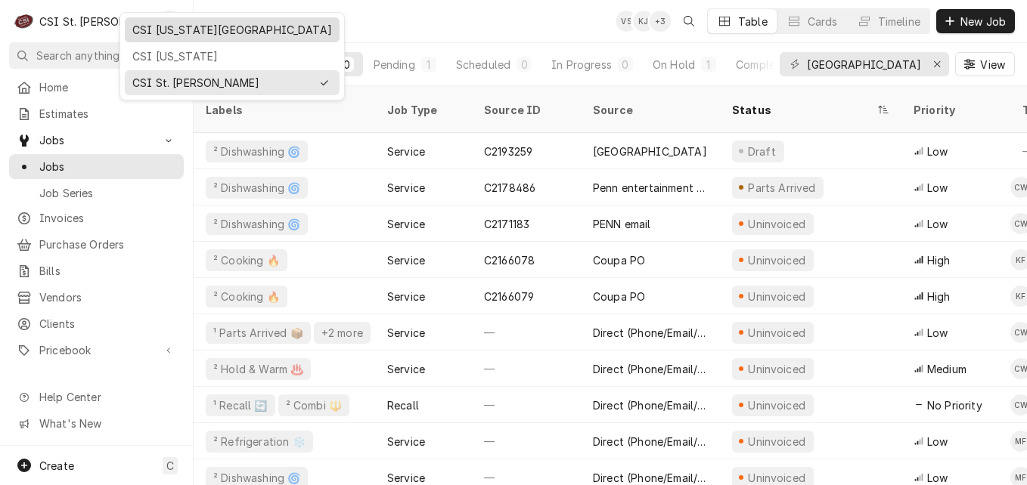
click at [162, 32] on div "CSI [US_STATE][GEOGRAPHIC_DATA]" at bounding box center [232, 30] width 200 height 16
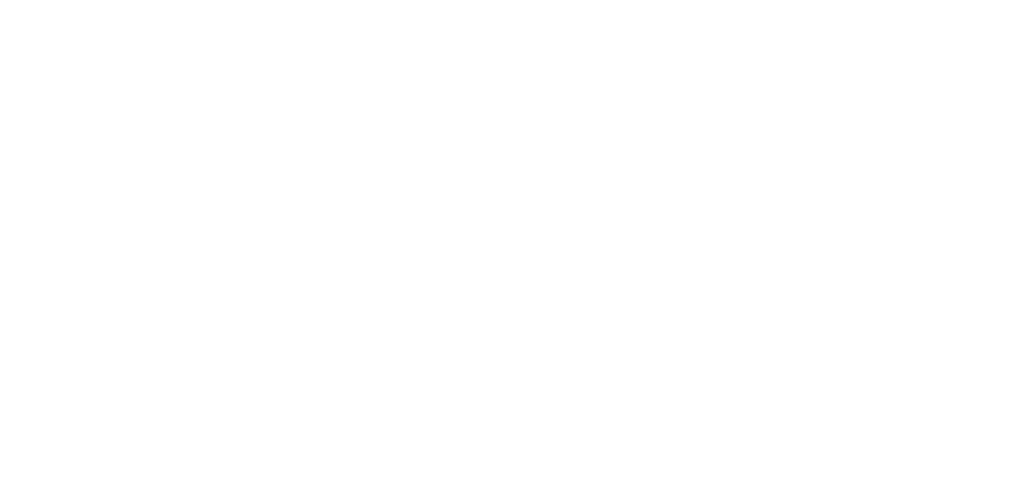
click at [116, 23] on div "Dynamic Content Wrapper" at bounding box center [513, 242] width 1027 height 485
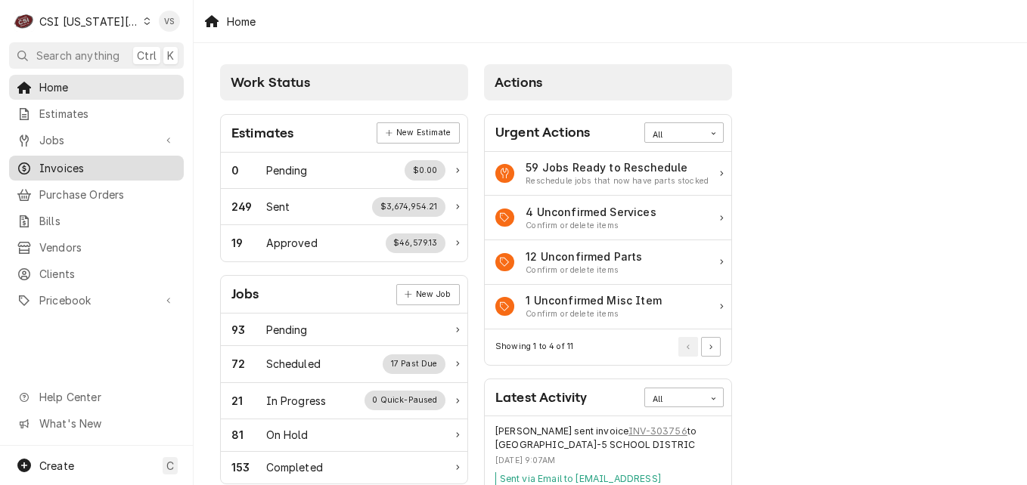
click at [57, 169] on span "Invoices" at bounding box center [107, 168] width 137 height 16
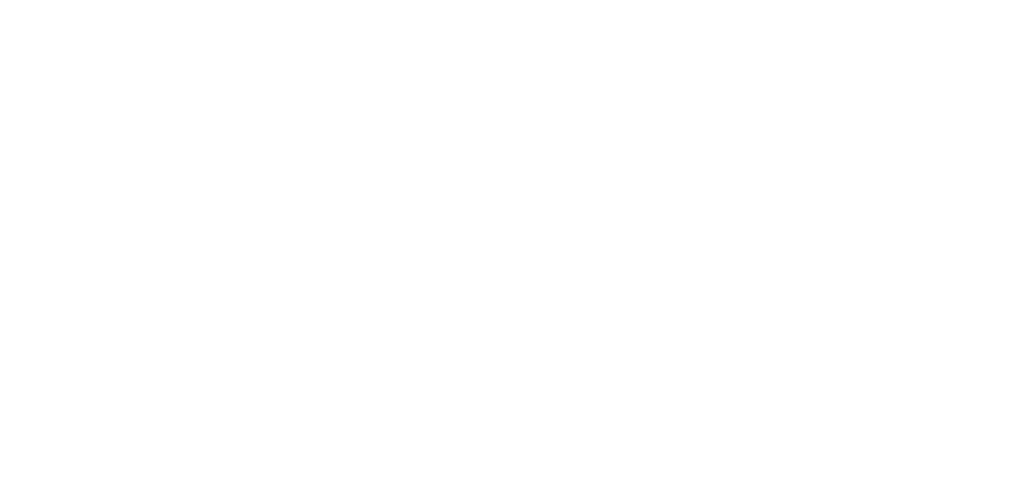
click at [62, 159] on div "Dynamic Content Wrapper" at bounding box center [513, 242] width 1027 height 485
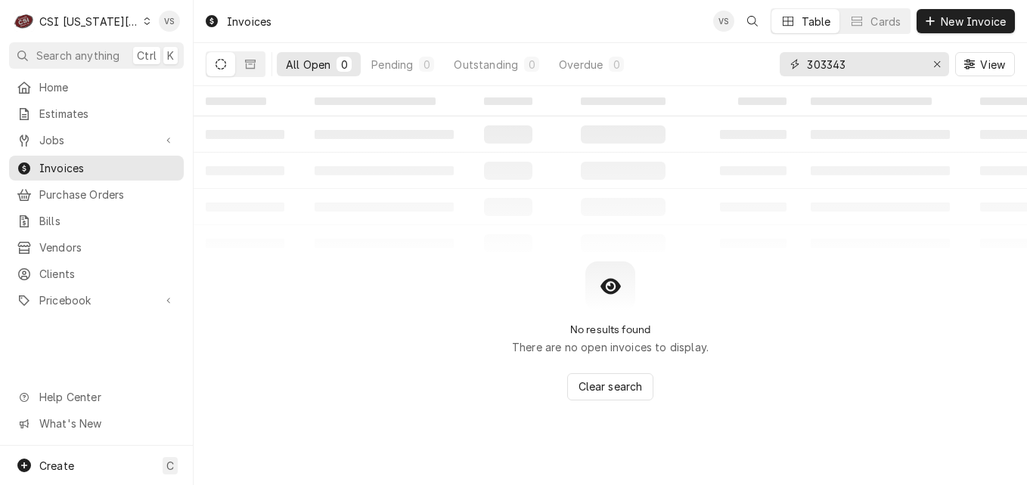
click at [776, 64] on div "All Open 0 Pending 0 Outstanding 0 Overdue 0 303343 View" at bounding box center [610, 64] width 809 height 42
type input "4"
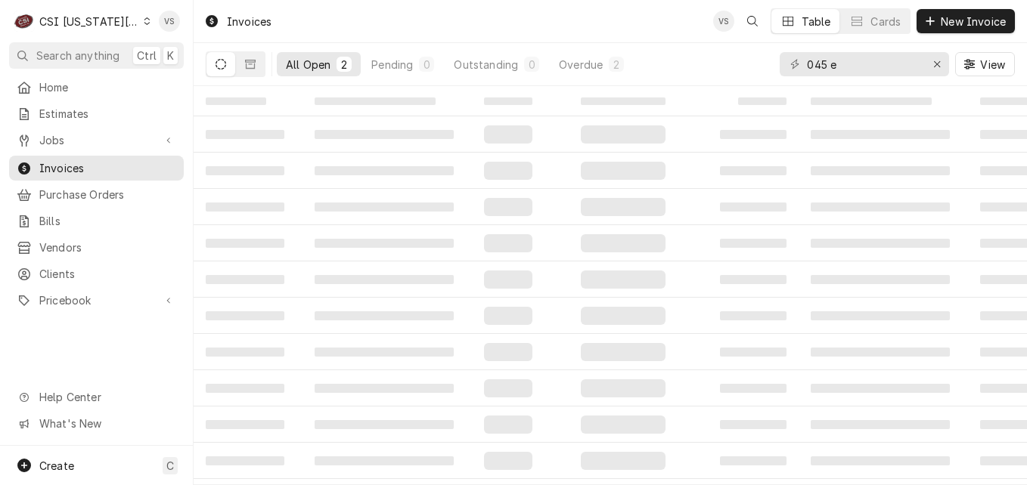
click at [805, 67] on div "045 e" at bounding box center [864, 64] width 169 height 24
click at [808, 61] on input "045 e" at bounding box center [863, 64] width 113 height 24
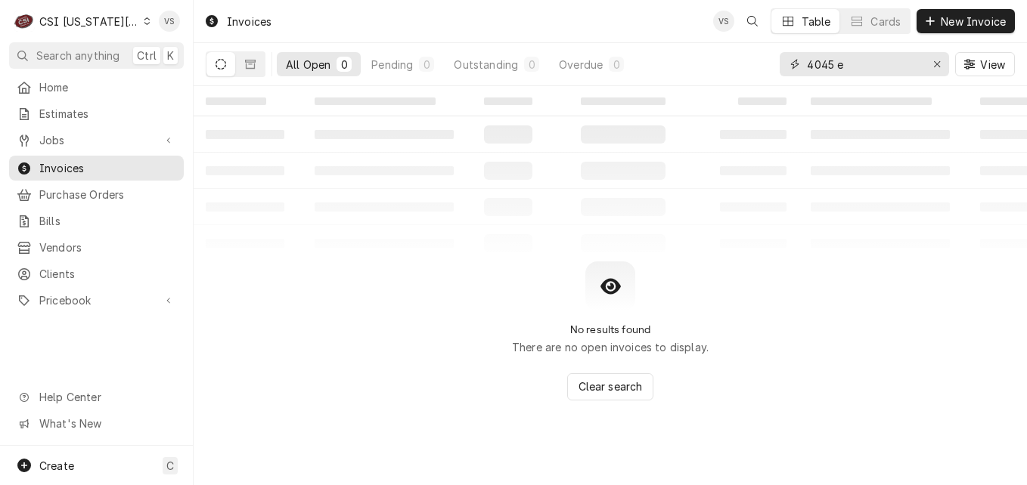
click at [888, 62] on input "4045 e" at bounding box center [863, 64] width 113 height 24
click at [249, 59] on icon "Dynamic Content Wrapper" at bounding box center [250, 64] width 11 height 11
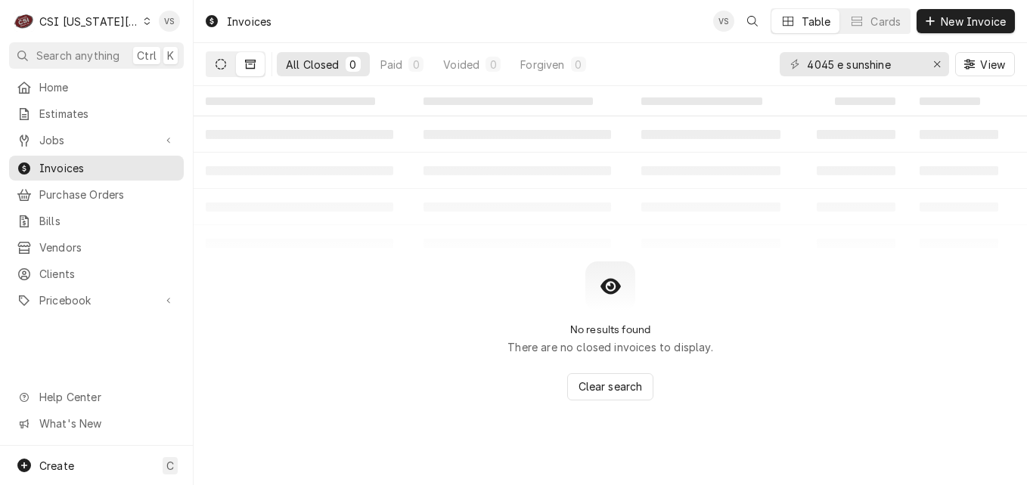
click at [220, 62] on icon "Dynamic Content Wrapper" at bounding box center [220, 64] width 11 height 11
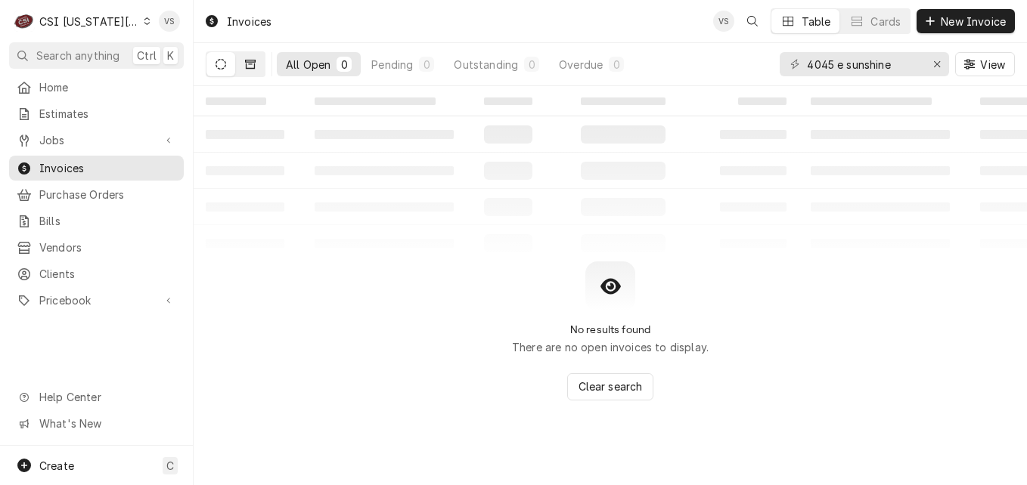
click at [256, 67] on button "Dynamic Content Wrapper" at bounding box center [250, 64] width 29 height 24
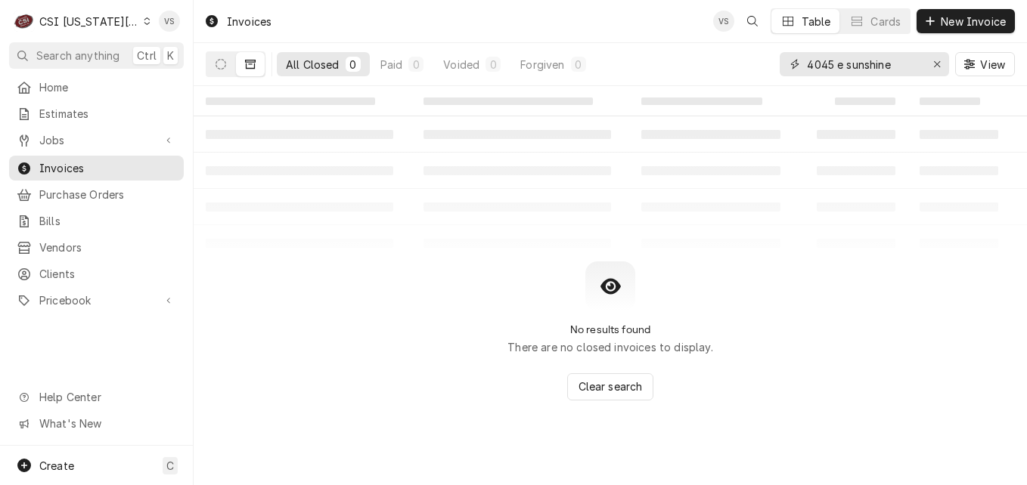
click at [843, 65] on input "4045 e sunshine" at bounding box center [863, 64] width 113 height 24
drag, startPoint x: 911, startPoint y: 66, endPoint x: 783, endPoint y: 65, distance: 128.5
click at [783, 65] on div "4045 east sunshine" at bounding box center [864, 64] width 169 height 24
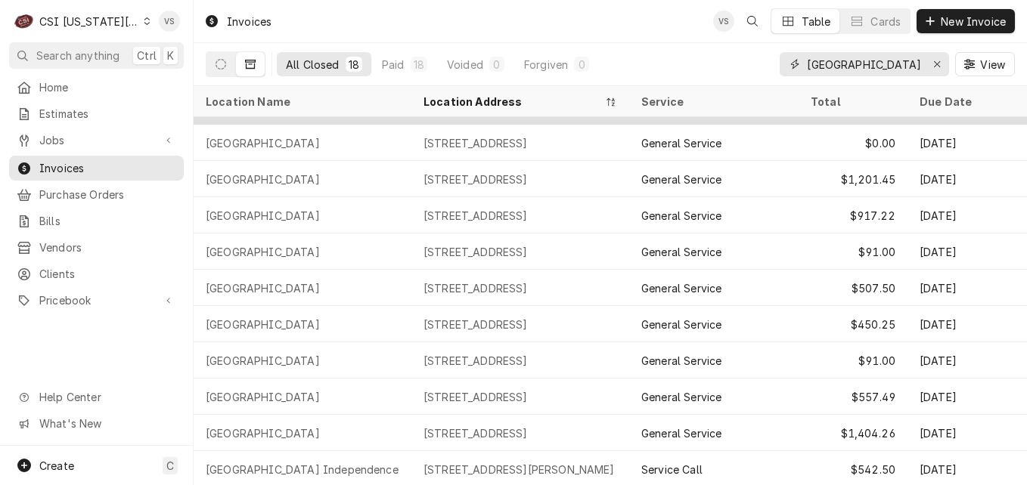
scroll to position [294, 0]
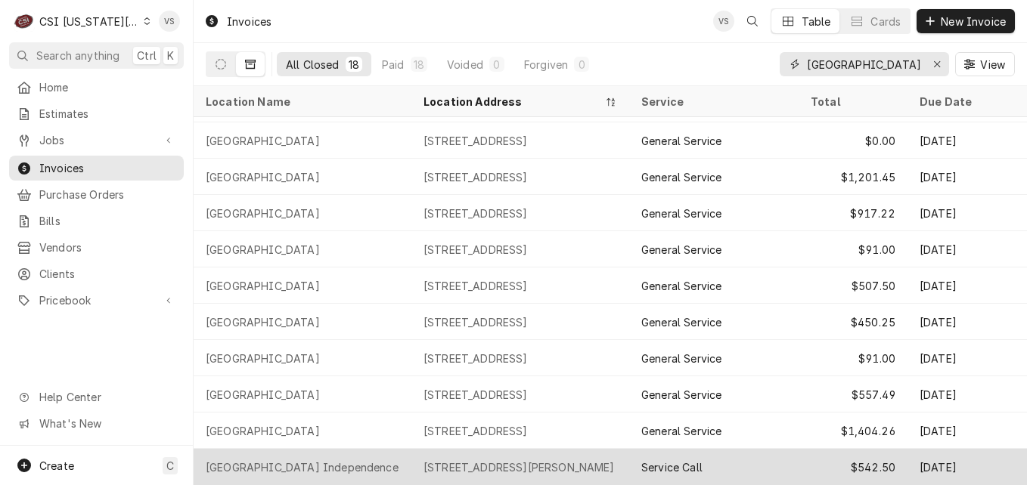
type input "hilton garden"
click at [527, 460] on div "19677 E Jackson Drive, Independence, MO 64057" at bounding box center [518, 468] width 191 height 16
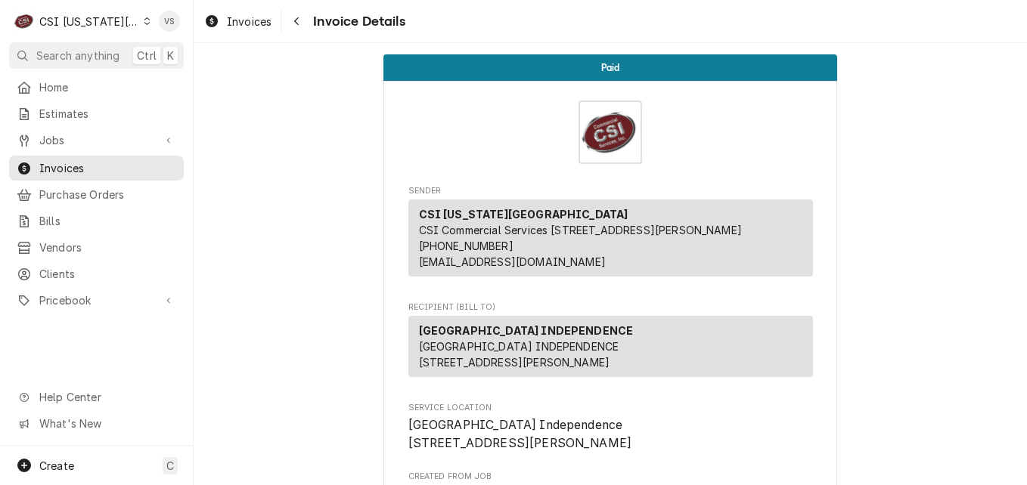
click at [527, 451] on span "Hilton Garden Inn Independence 19677 E Jackson Drive Independence, MO 64057" at bounding box center [520, 434] width 224 height 33
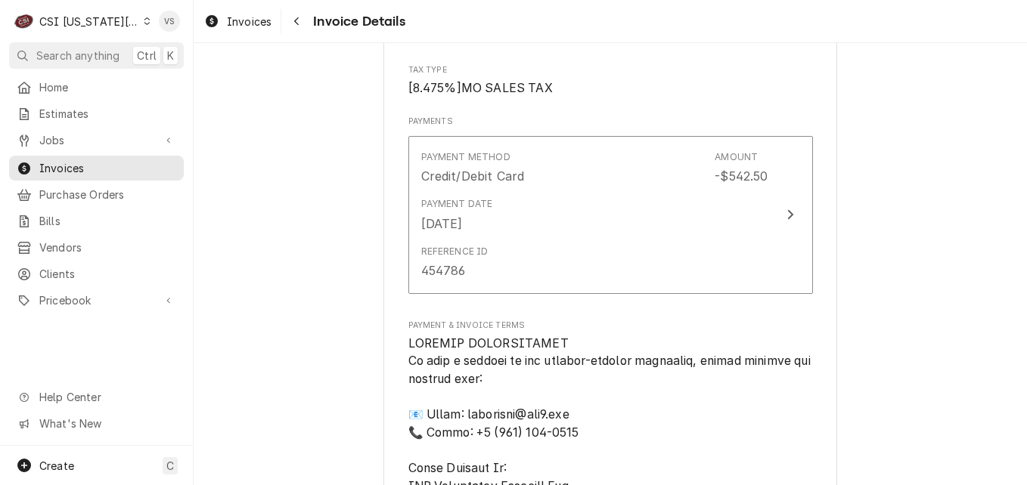
scroll to position [1588, 0]
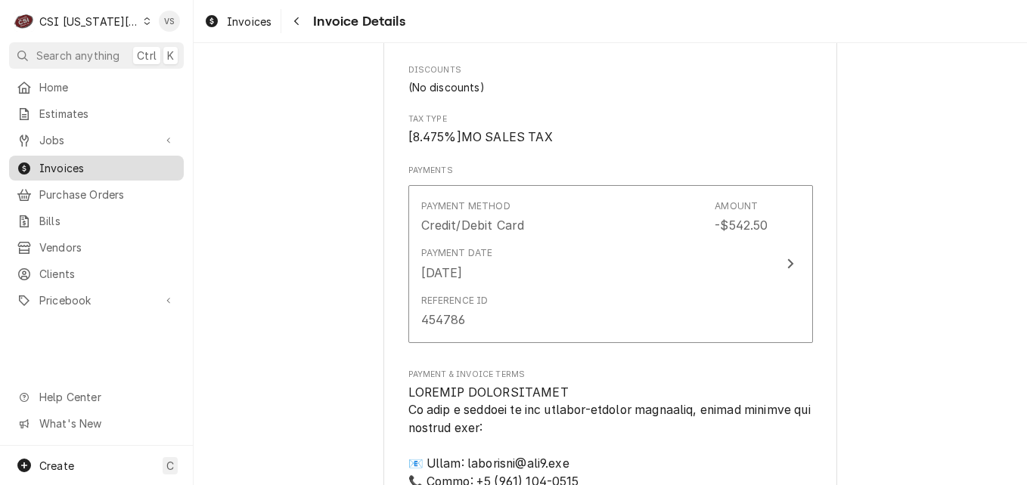
click at [118, 165] on span "Invoices" at bounding box center [107, 168] width 137 height 16
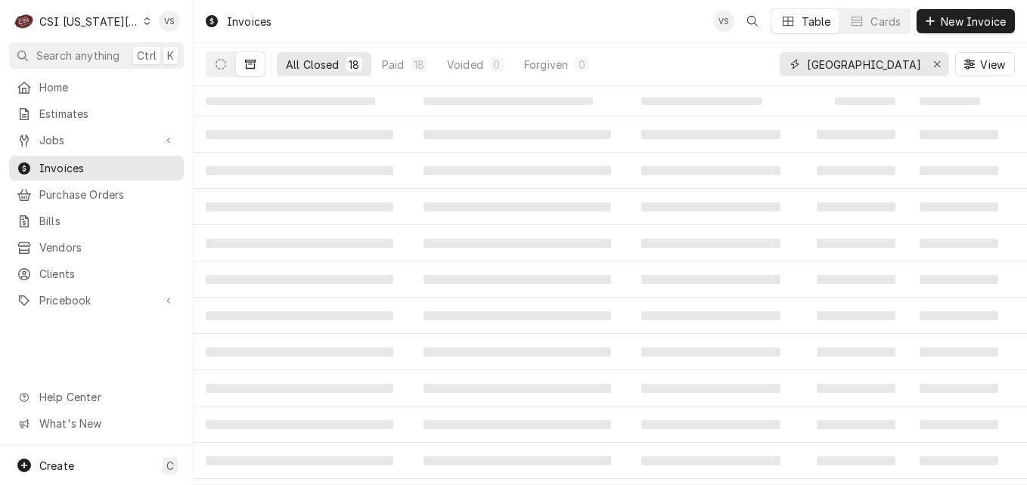
drag, startPoint x: 890, startPoint y: 63, endPoint x: 875, endPoint y: 68, distance: 16.0
click at [795, 68] on div "[GEOGRAPHIC_DATA]" at bounding box center [864, 64] width 169 height 24
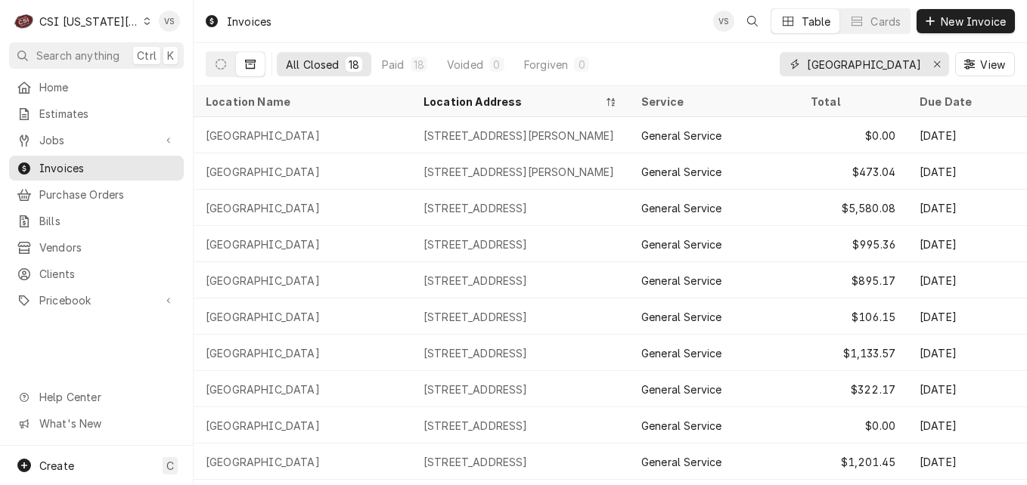
type input "1"
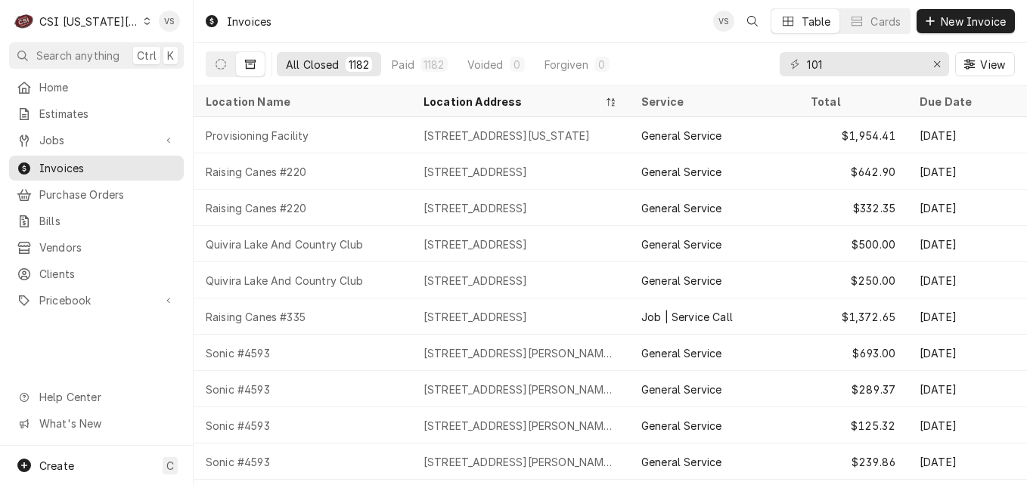
click at [805, 63] on div "101" at bounding box center [864, 64] width 169 height 24
click at [807, 60] on input "101" at bounding box center [863, 64] width 113 height 24
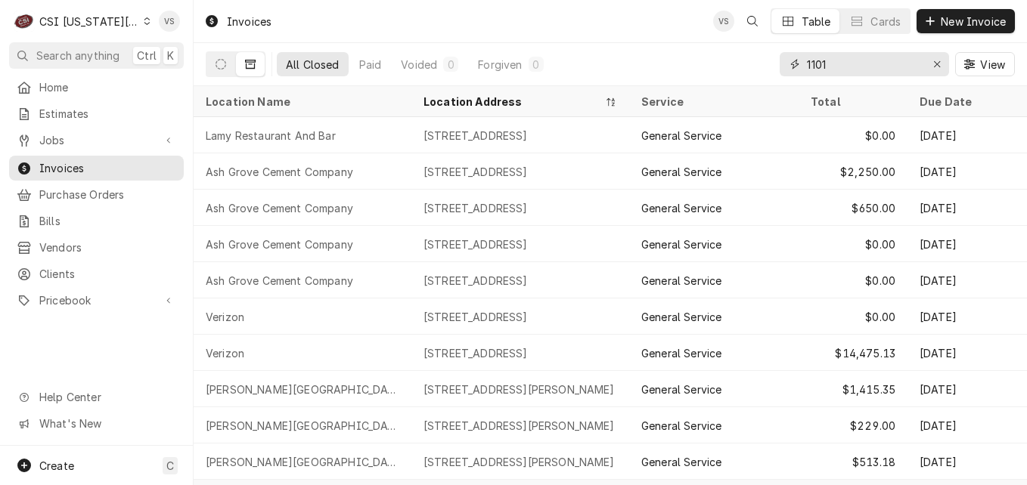
click at [857, 64] on input "1101" at bounding box center [863, 64] width 113 height 24
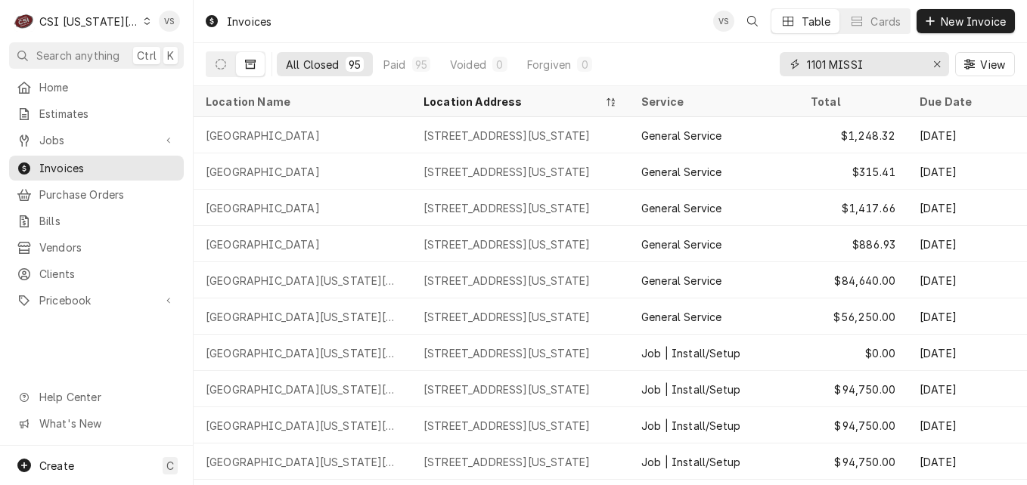
type input "1101 MISSI"
click at [454, 25] on div "Invoices VS JB Table Cards New Invoice" at bounding box center [610, 21] width 833 height 42
click at [215, 65] on button "Dynamic Content Wrapper" at bounding box center [220, 64] width 29 height 24
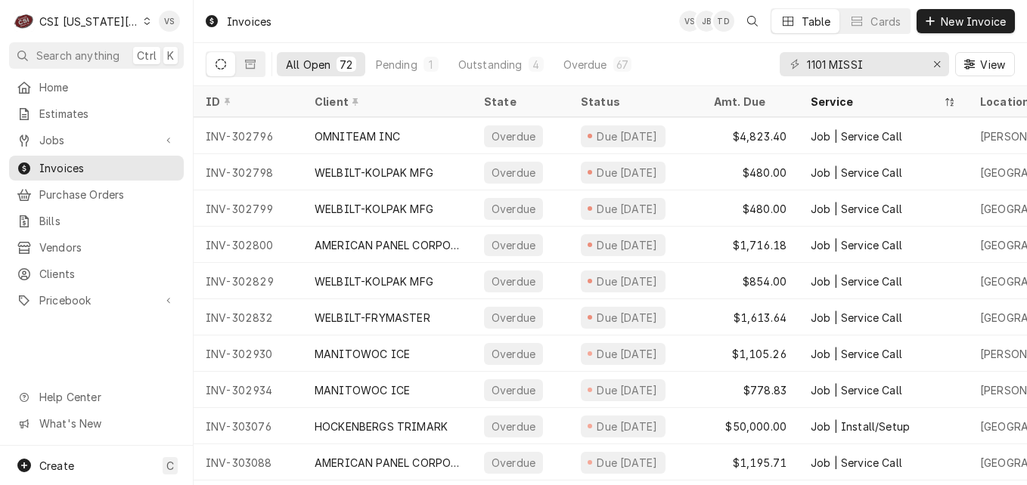
scroll to position [1725, 0]
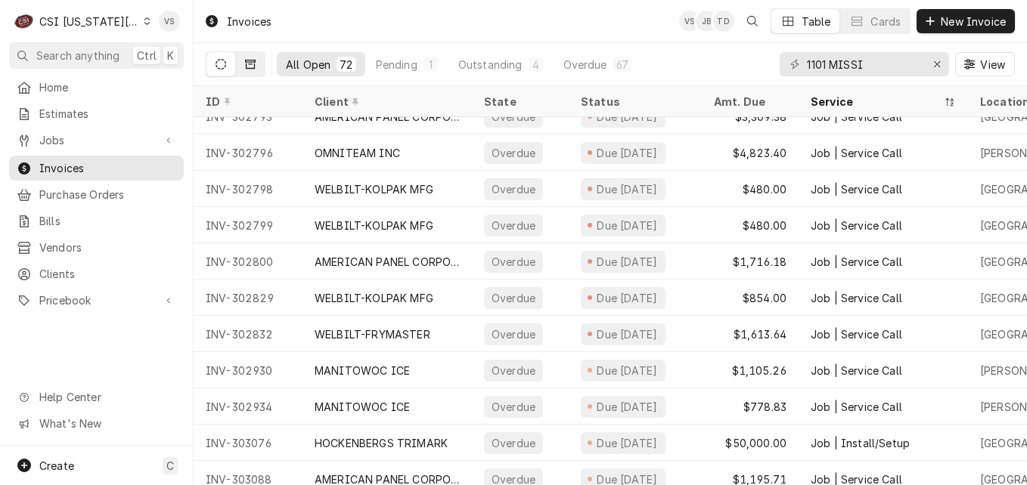
click at [257, 64] on button "Dynamic Content Wrapper" at bounding box center [250, 64] width 29 height 24
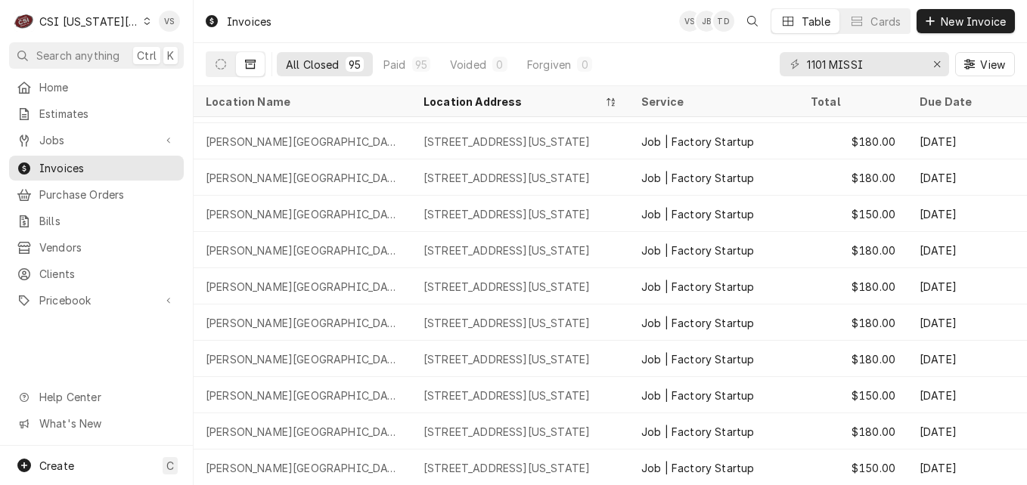
scroll to position [730, 0]
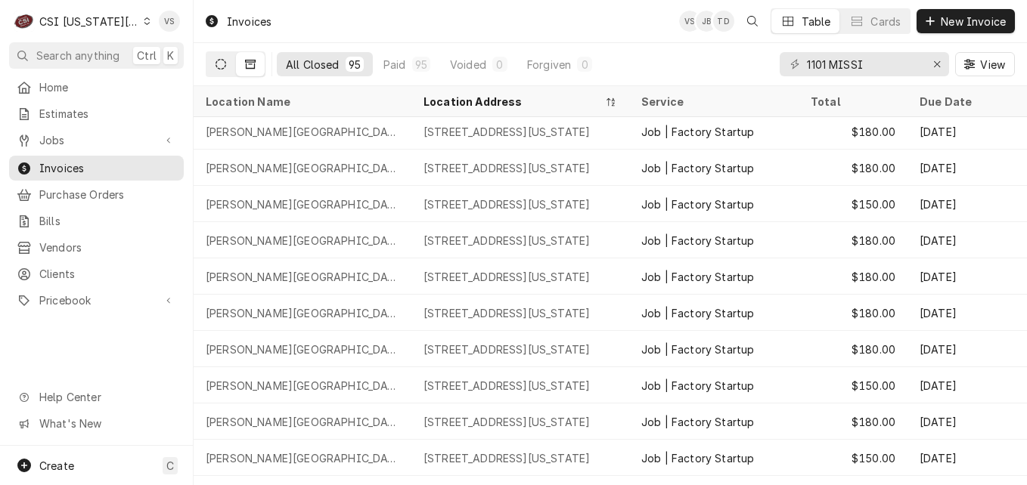
click at [227, 68] on button "Dynamic Content Wrapper" at bounding box center [220, 64] width 29 height 24
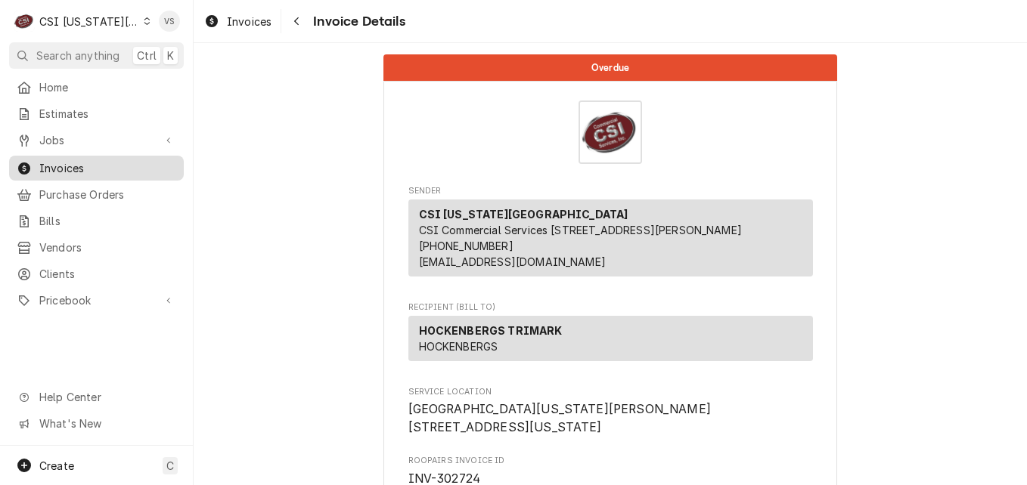
click at [84, 164] on span "Invoices" at bounding box center [107, 168] width 137 height 16
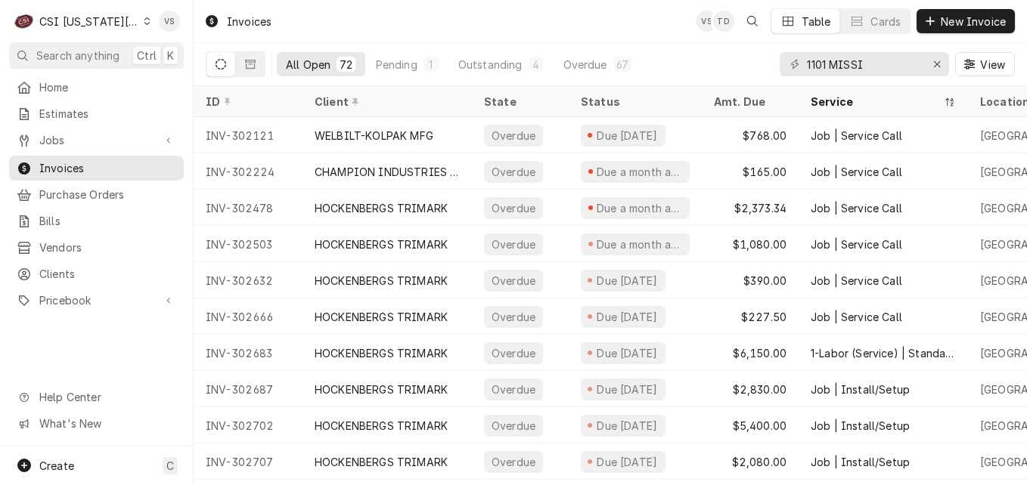
click at [217, 62] on icon "Dynamic Content Wrapper" at bounding box center [220, 64] width 11 height 11
click at [222, 70] on button "Dynamic Content Wrapper" at bounding box center [220, 64] width 29 height 24
click at [247, 72] on button "Dynamic Content Wrapper" at bounding box center [250, 64] width 29 height 24
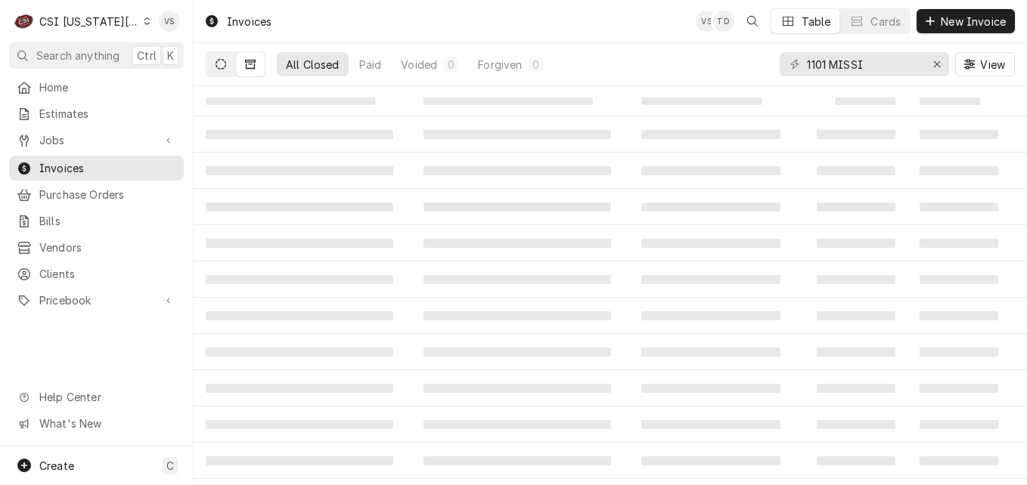
click at [212, 66] on button "Dynamic Content Wrapper" at bounding box center [220, 64] width 29 height 24
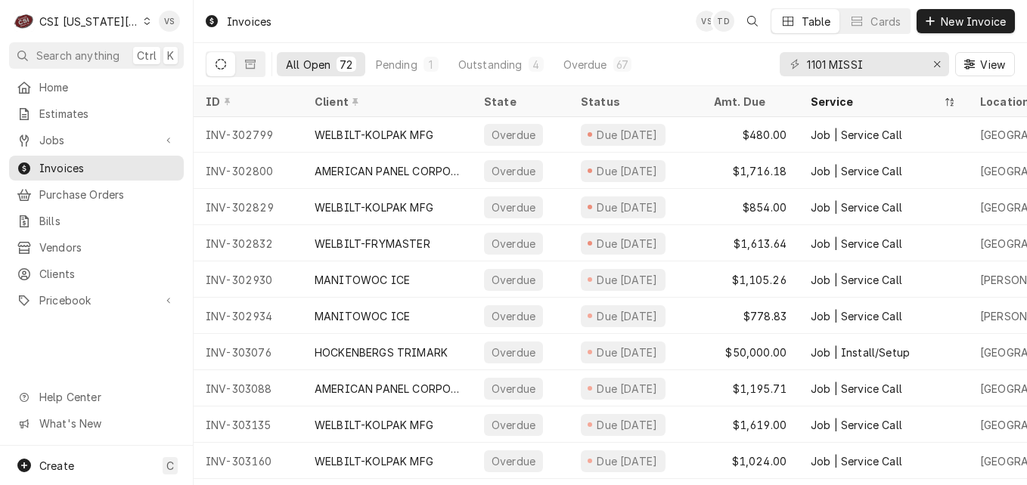
scroll to position [1855, 0]
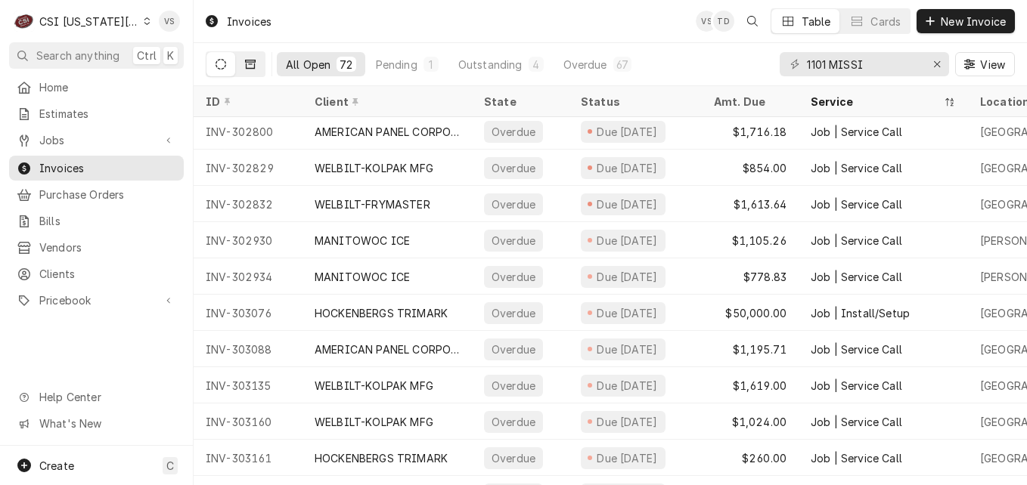
click at [249, 59] on icon "Dynamic Content Wrapper" at bounding box center [250, 64] width 11 height 11
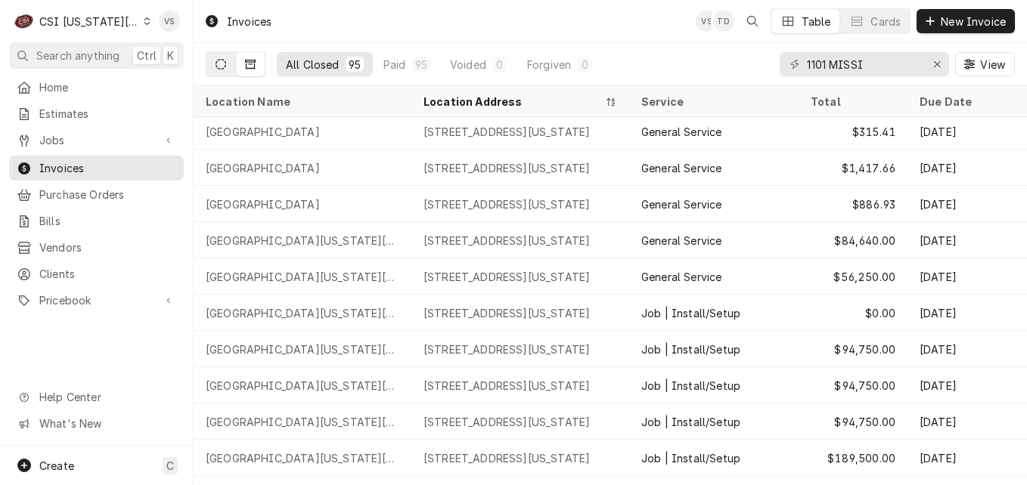
click at [221, 64] on icon "Dynamic Content Wrapper" at bounding box center [220, 64] width 11 height 11
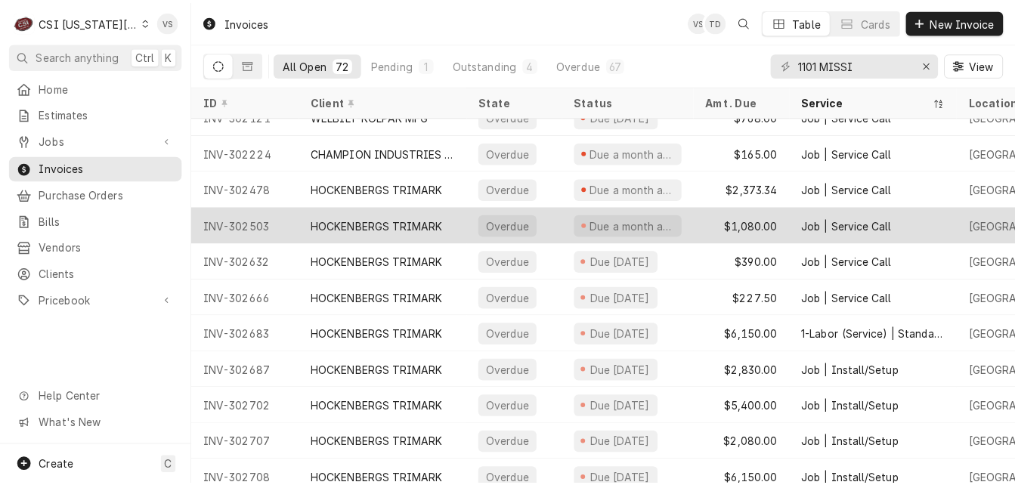
scroll to position [0, 0]
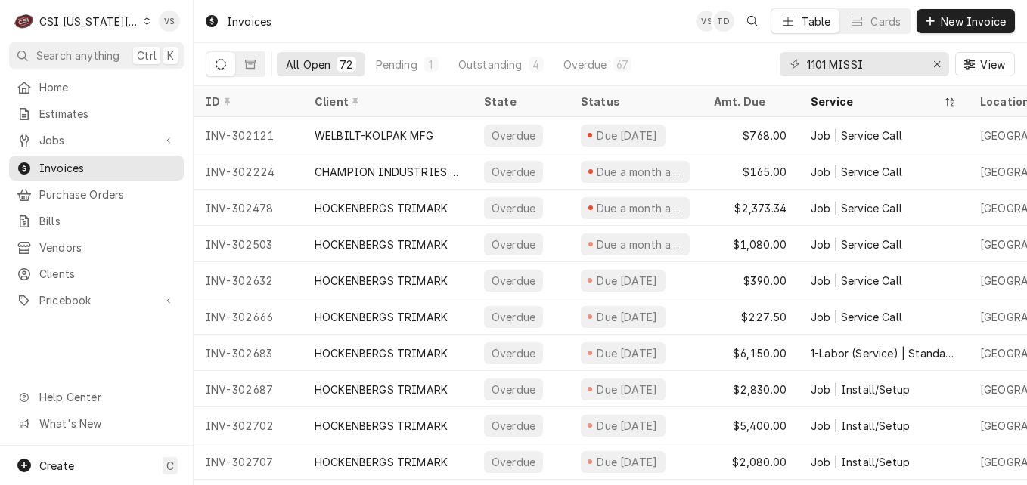
click at [803, 60] on div "1101 MISSI" at bounding box center [864, 64] width 169 height 24
click at [802, 66] on div "1101 MISSI" at bounding box center [864, 64] width 169 height 24
click at [804, 64] on div "1101 MISSI" at bounding box center [864, 64] width 169 height 24
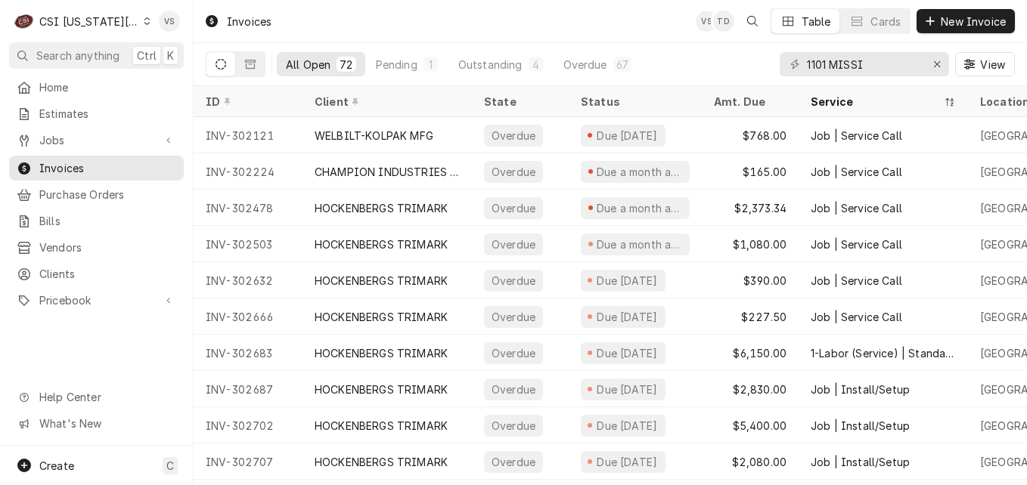
click at [804, 64] on div "1101 MISSI" at bounding box center [864, 64] width 169 height 24
drag, startPoint x: 873, startPoint y: 64, endPoint x: 800, endPoint y: 64, distance: 72.6
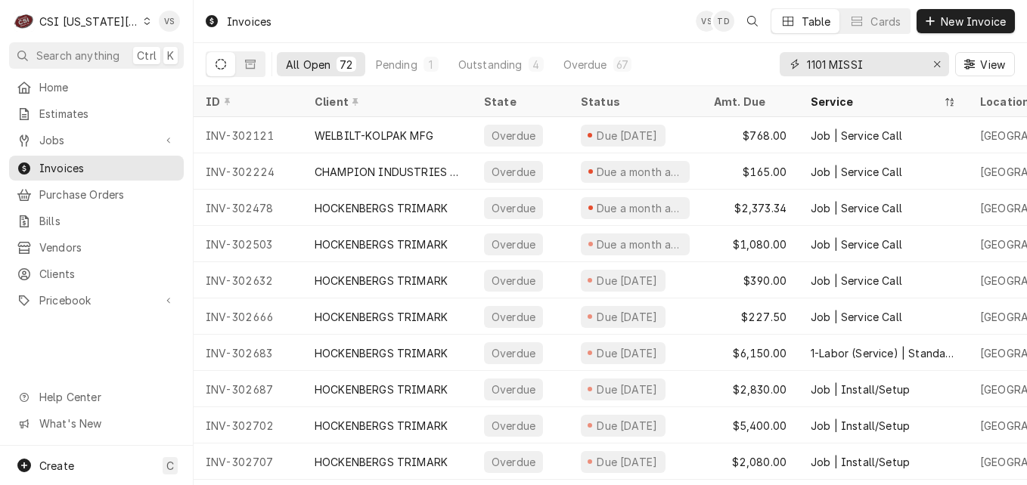
click at [800, 64] on div "1101 MISSI" at bounding box center [864, 64] width 169 height 24
click at [807, 67] on input "1101 MISSI" at bounding box center [863, 64] width 113 height 24
click at [864, 63] on input "1101 MISSI" at bounding box center [863, 64] width 113 height 24
click at [988, 65] on span "View" at bounding box center [992, 65] width 31 height 16
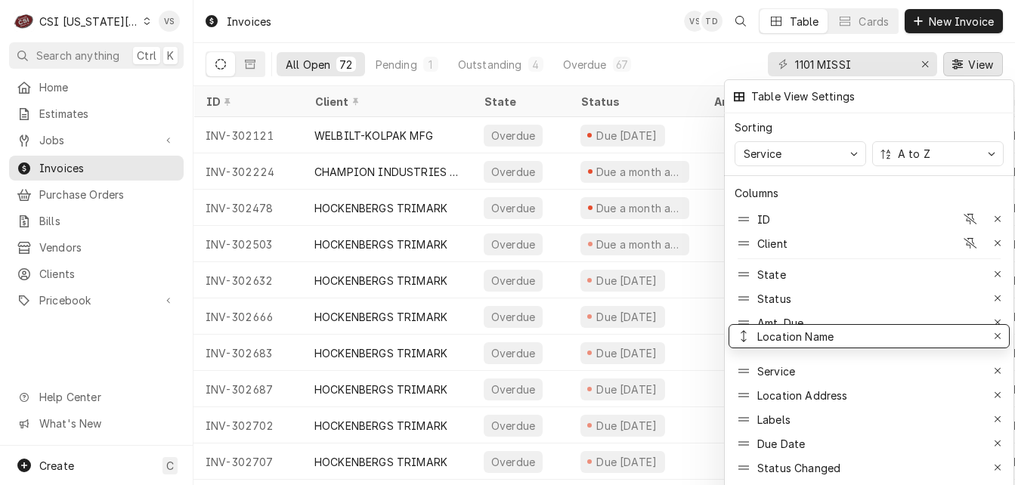
drag, startPoint x: 806, startPoint y: 358, endPoint x: 800, endPoint y: 324, distance: 35.3
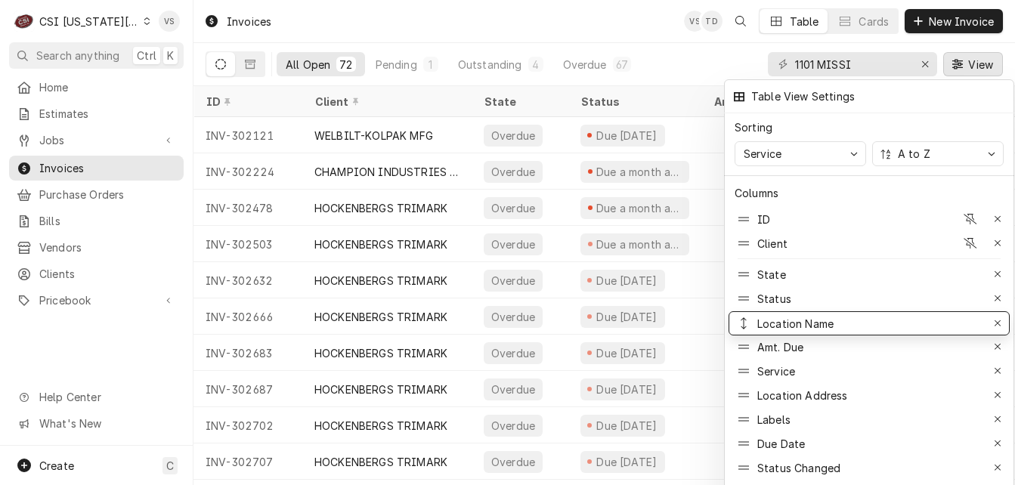
drag, startPoint x: 802, startPoint y: 338, endPoint x: 794, endPoint y: 315, distance: 24.9
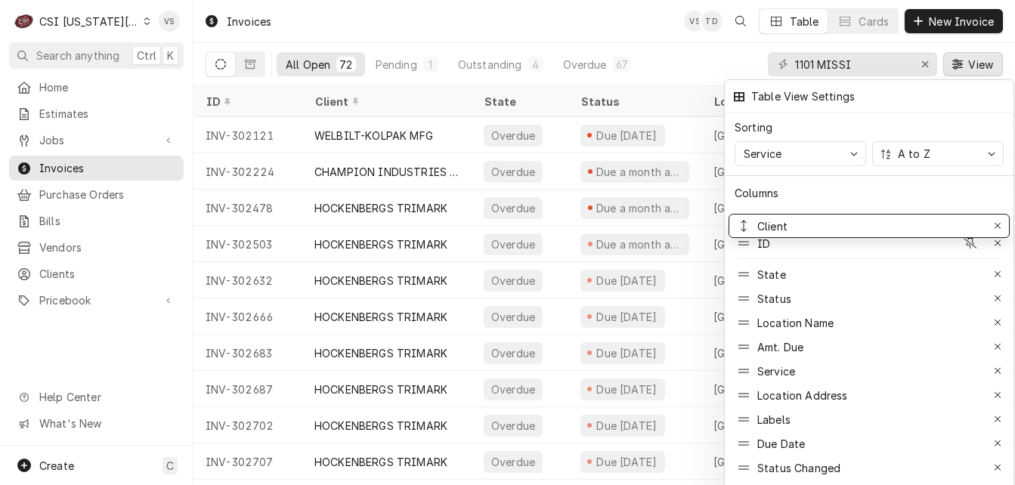
drag, startPoint x: 812, startPoint y: 237, endPoint x: 807, endPoint y: 219, distance: 18.2
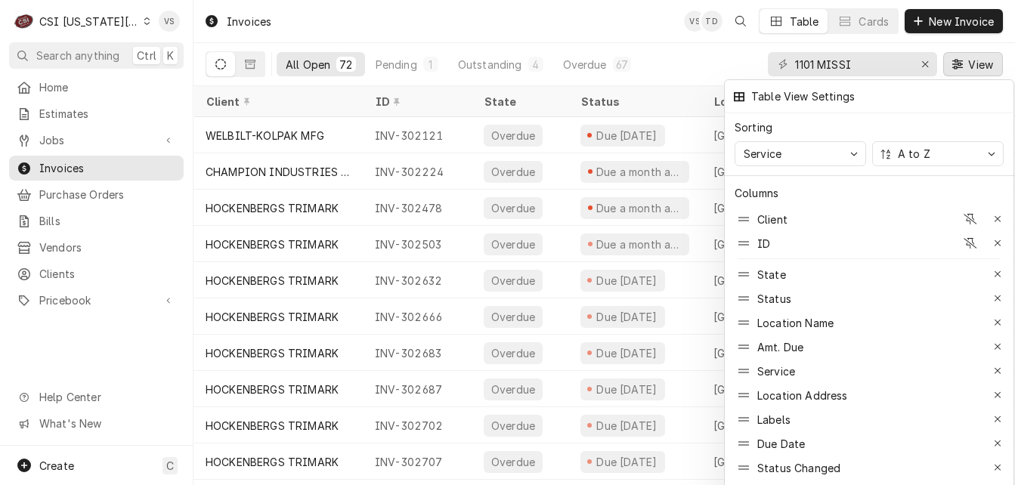
click at [798, 66] on div at bounding box center [507, 242] width 1015 height 485
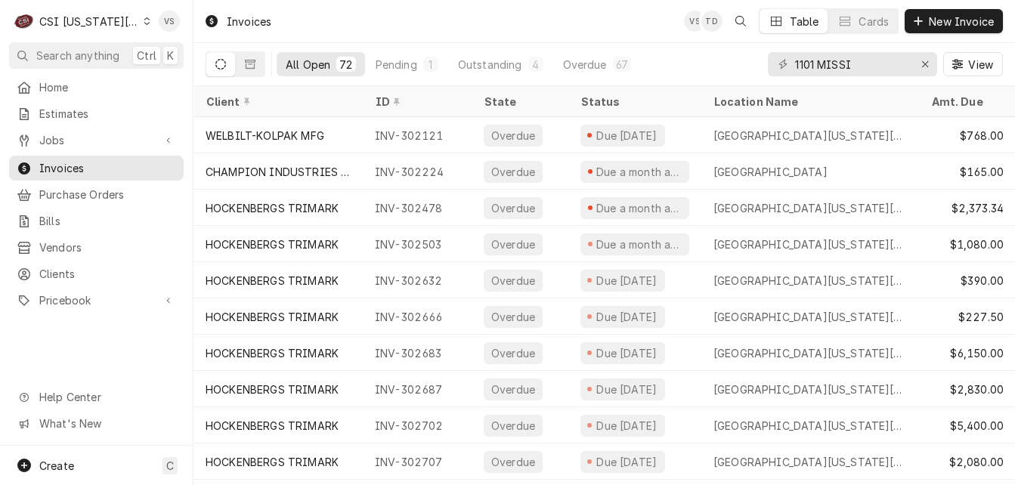
click at [792, 62] on div "1101 MISSI" at bounding box center [852, 64] width 169 height 24
click at [792, 66] on div "1101 MISSI" at bounding box center [852, 64] width 169 height 24
click at [795, 63] on input "1101 MISSI" at bounding box center [851, 64] width 113 height 24
click at [793, 68] on div "1101 MISSI" at bounding box center [852, 64] width 169 height 24
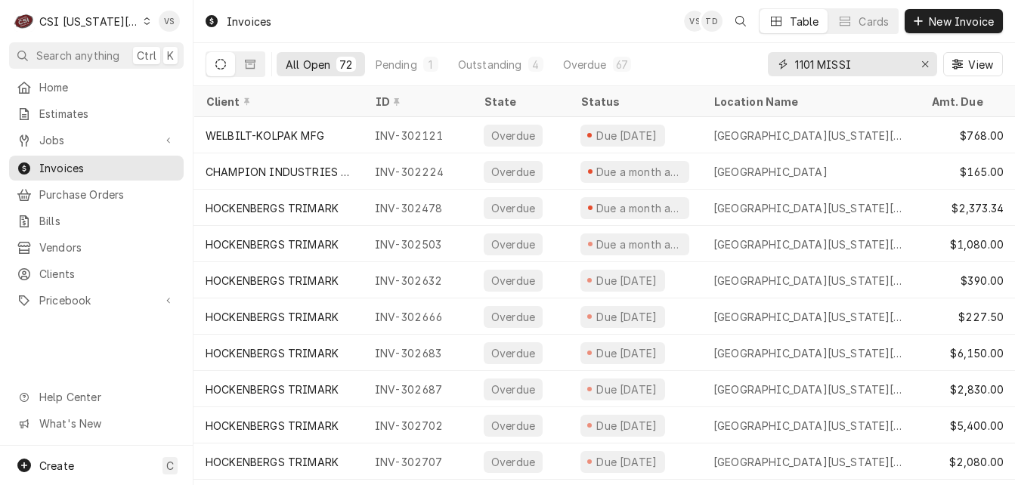
click at [796, 60] on input "1101 MISSI" at bounding box center [851, 64] width 113 height 24
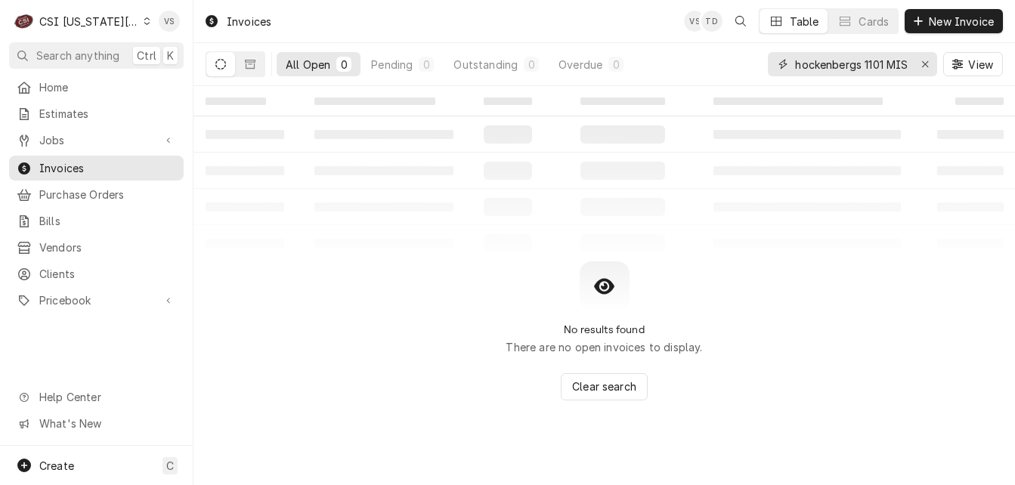
drag, startPoint x: 862, startPoint y: 67, endPoint x: 749, endPoint y: 71, distance: 113.5
click at [749, 71] on div "All Open 0 Pending 0 Outstanding 0 Overdue 0 hockenbergs 1101 MISSI View" at bounding box center [605, 64] width 798 height 42
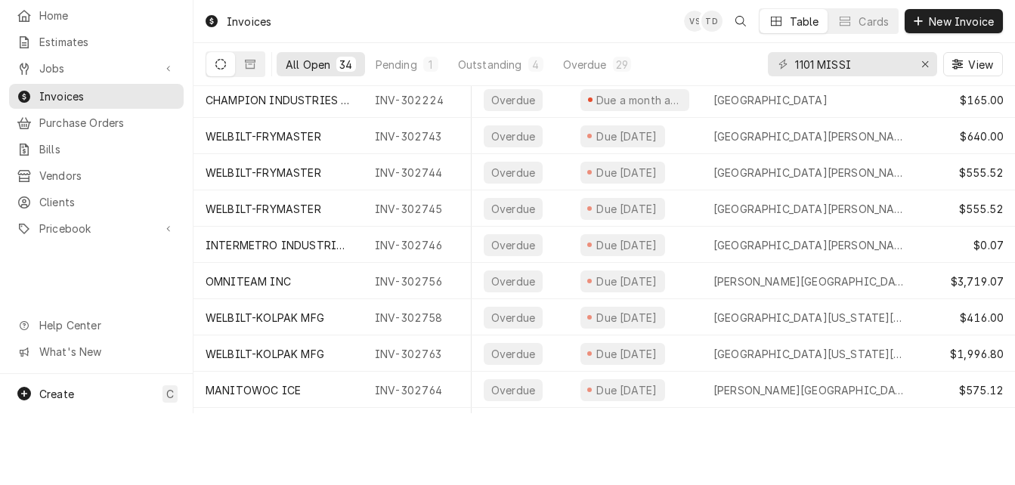
scroll to position [0, 709]
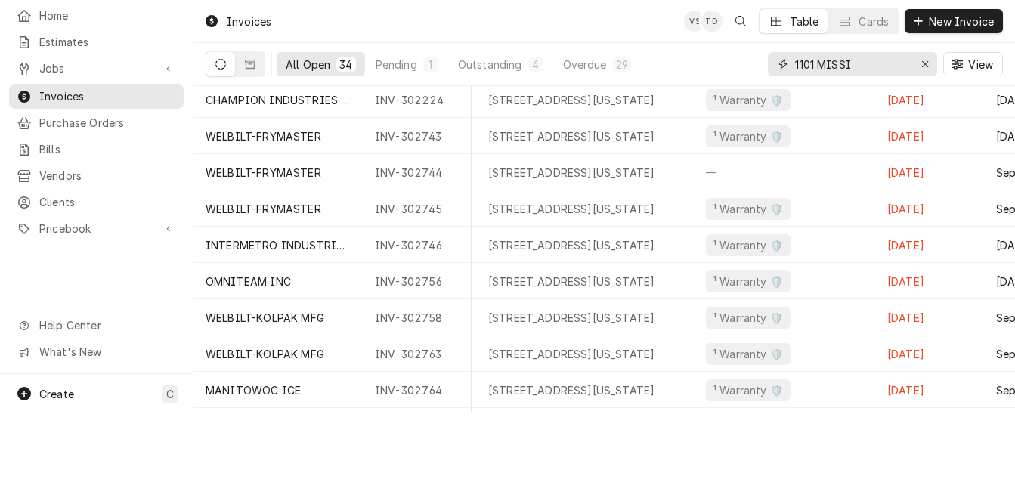
click at [862, 64] on input "1101 MISSI" at bounding box center [851, 64] width 113 height 24
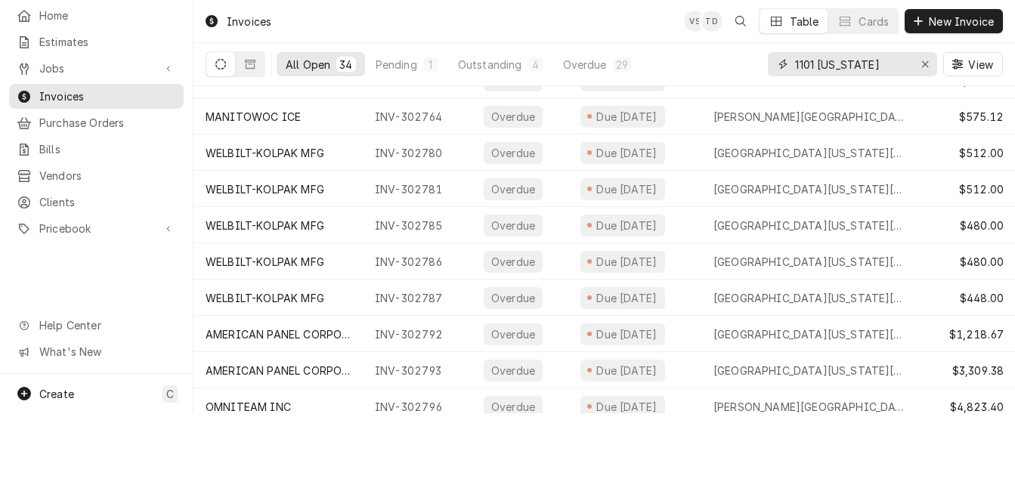
scroll to position [294, 0]
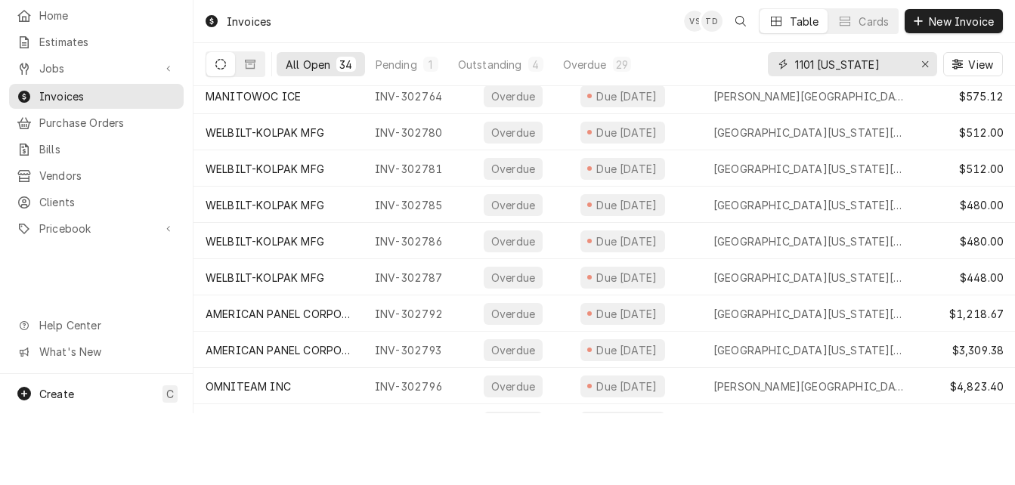
drag, startPoint x: 893, startPoint y: 62, endPoint x: 823, endPoint y: 64, distance: 70.4
click at [823, 64] on input "1101 MISSIssippi" at bounding box center [851, 64] width 113 height 24
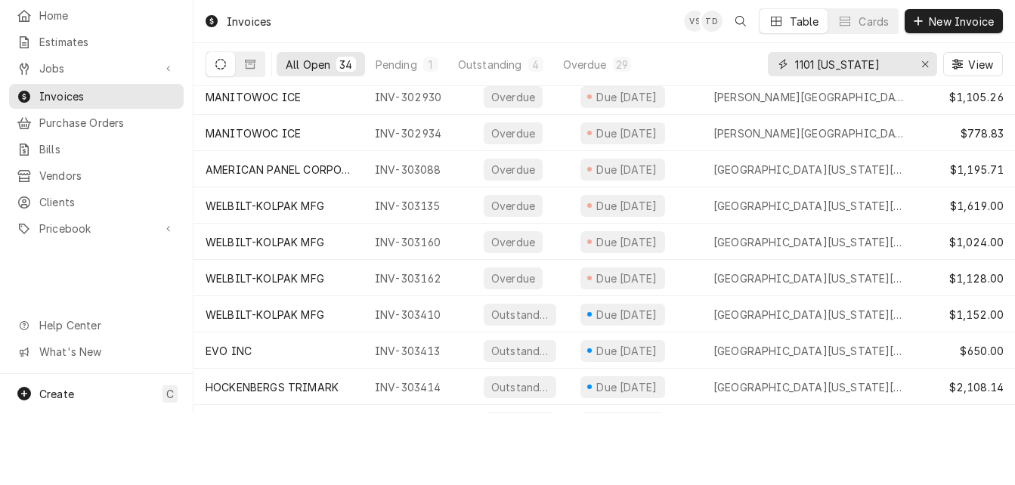
scroll to position [875, 0]
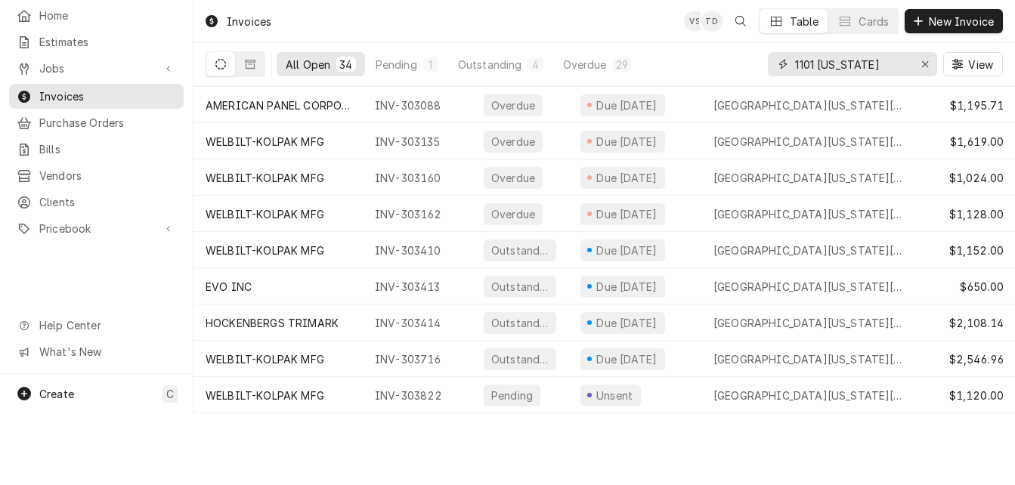
type input "1101 [US_STATE]"
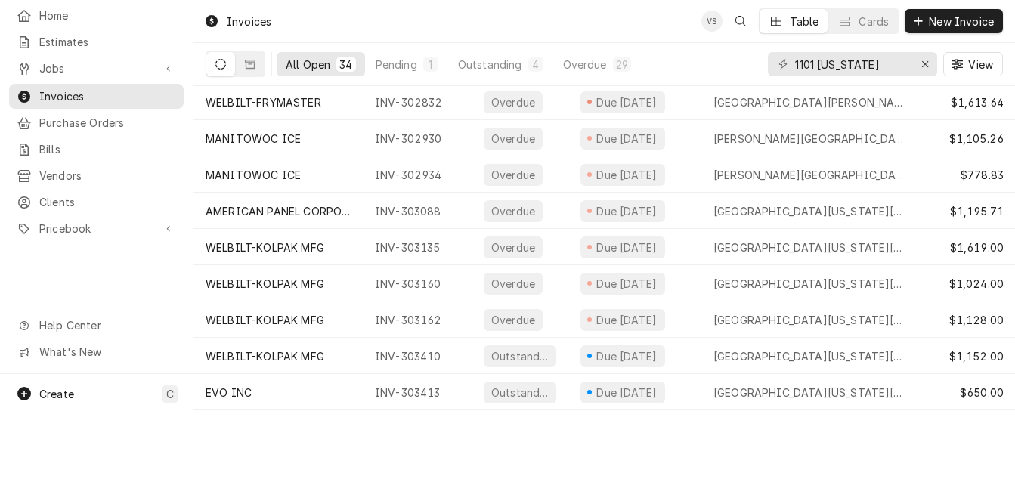
scroll to position [724, 0]
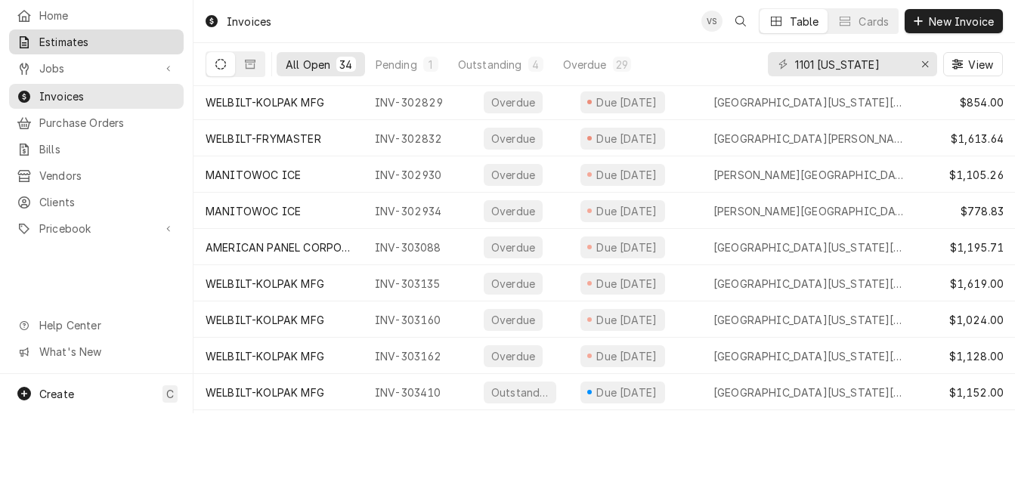
click at [73, 36] on span "Estimates" at bounding box center [107, 42] width 137 height 16
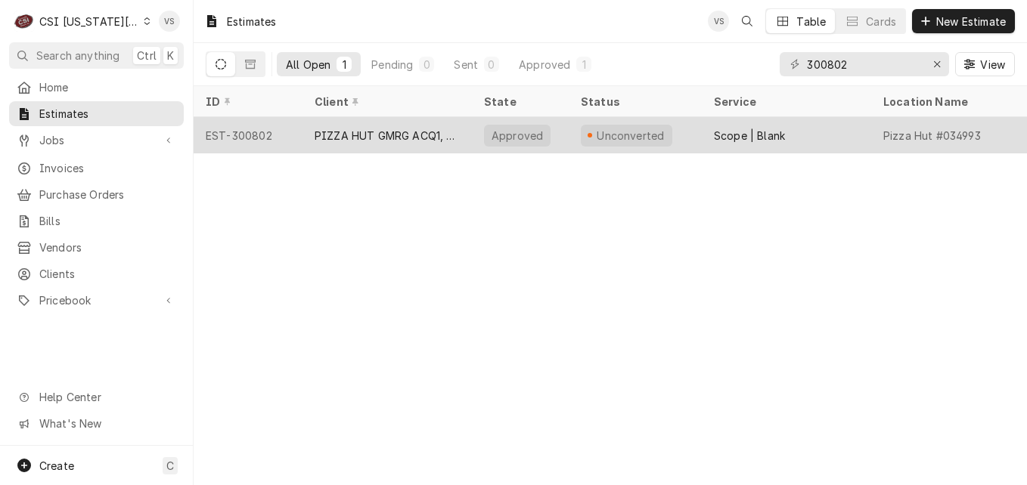
click at [410, 133] on div "PIZZA HUT GMRG ACQ1, LLC" at bounding box center [387, 136] width 145 height 16
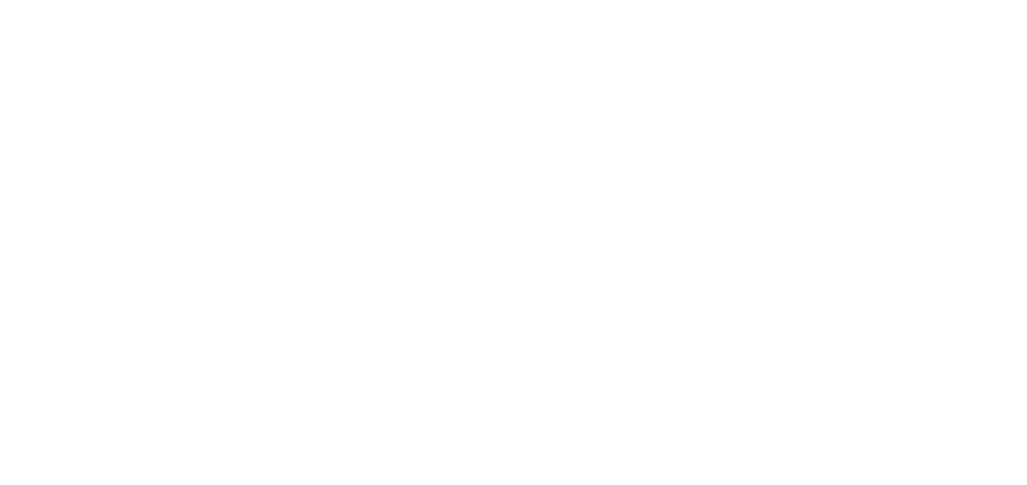
click at [366, 132] on div "Dynamic Content Wrapper" at bounding box center [513, 242] width 1027 height 485
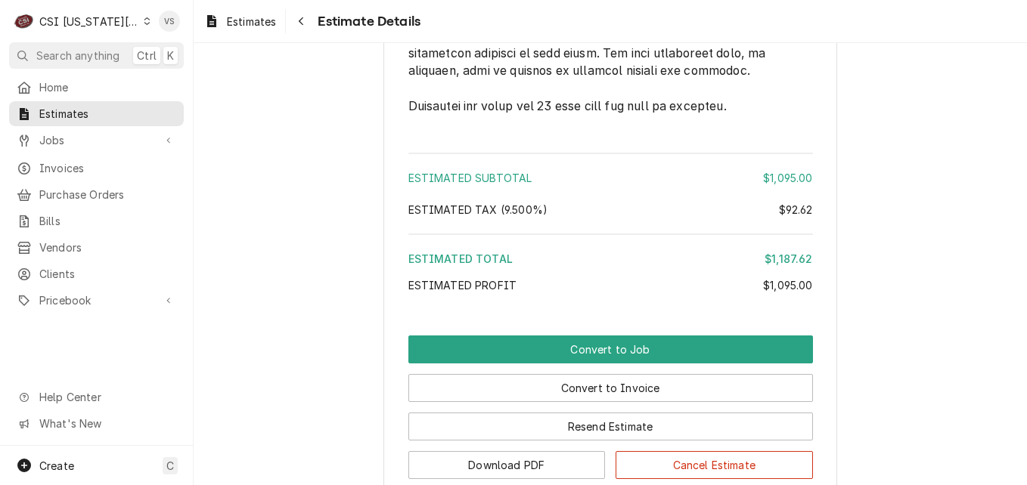
scroll to position [2897, 0]
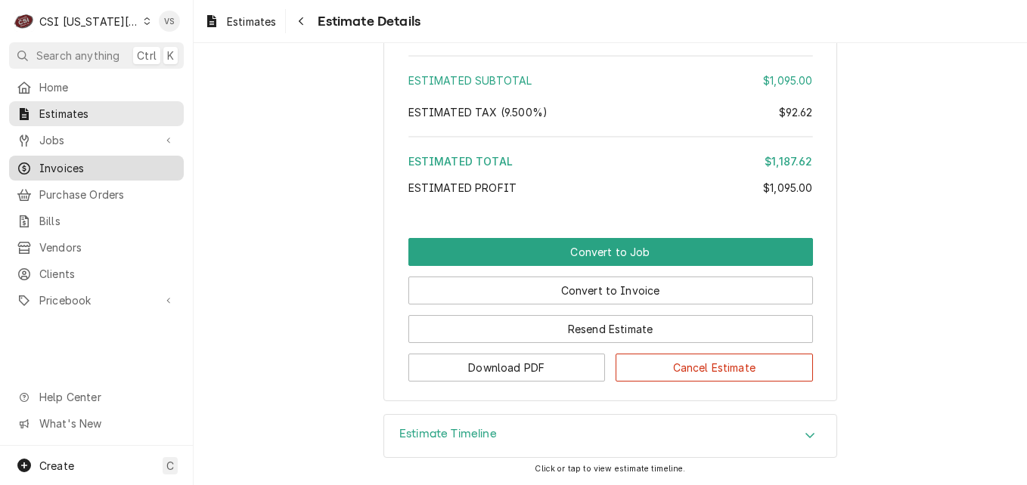
click at [75, 164] on span "Invoices" at bounding box center [107, 168] width 137 height 16
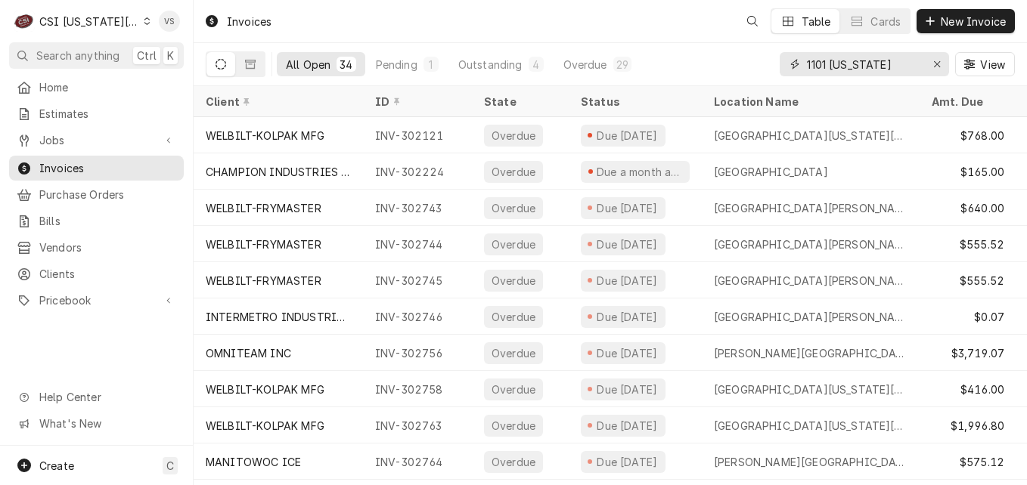
click at [910, 60] on input "1101 [US_STATE]" at bounding box center [863, 64] width 113 height 24
click at [909, 60] on input "1101 [US_STATE]" at bounding box center [863, 64] width 113 height 24
click at [916, 66] on input "1101 [US_STATE]" at bounding box center [863, 64] width 113 height 24
click at [778, 65] on div "All Open 34 Pending 1 Outstanding 4 Overdue 29 1101 [US_STATE] View" at bounding box center [610, 64] width 809 height 42
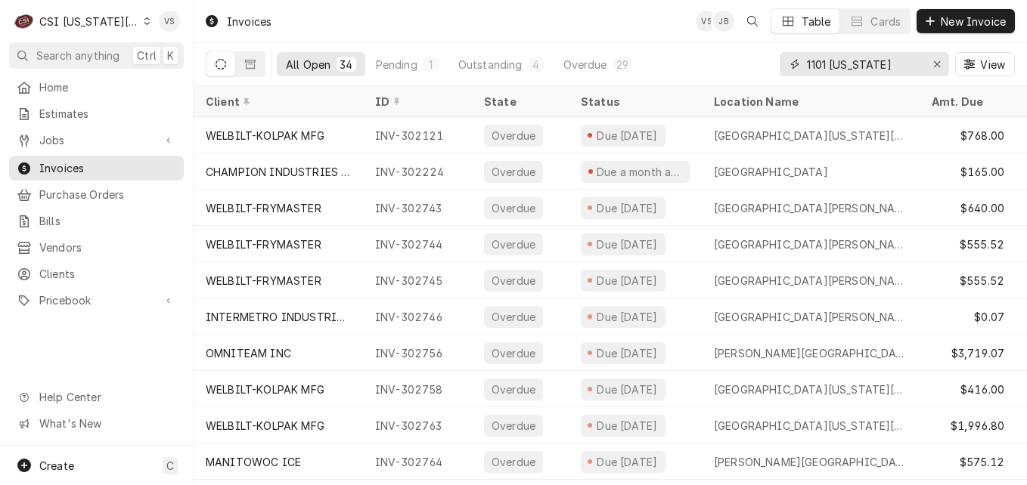
click at [813, 62] on input "1101 [US_STATE]" at bounding box center [863, 64] width 113 height 24
click at [924, 63] on div "1101 [US_STATE]" at bounding box center [864, 64] width 169 height 24
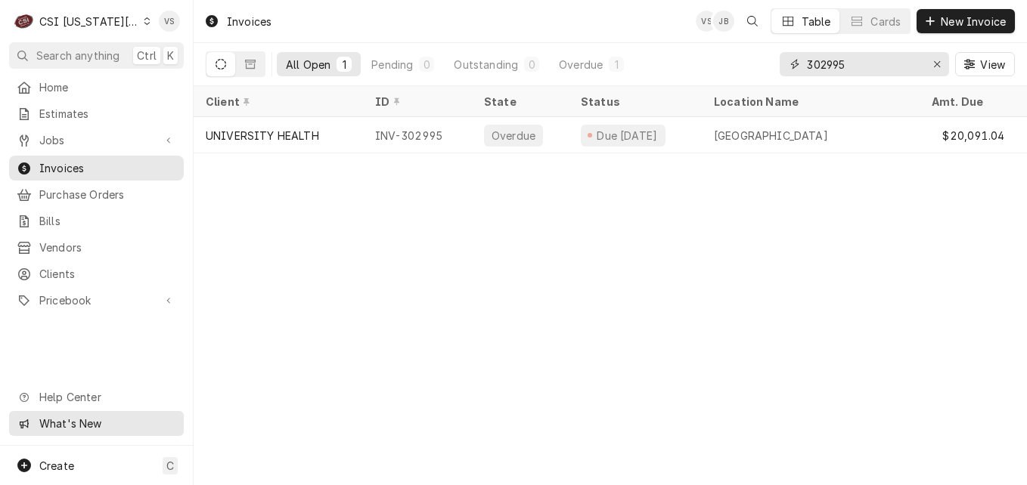
type input "302995"
